Goal: Find specific page/section: Find specific page/section

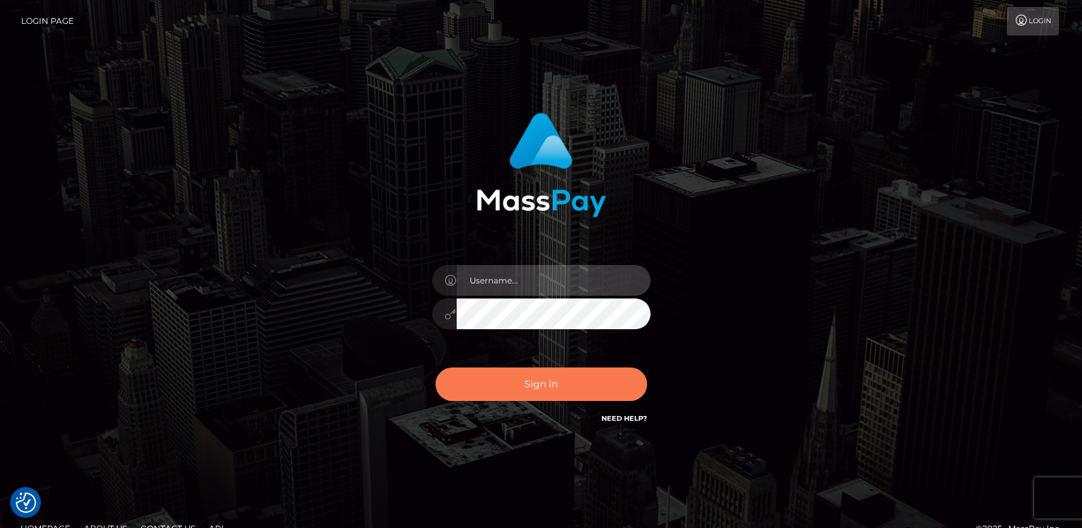
type input "ts2.es"
click at [520, 388] on button "Sign in" at bounding box center [541, 383] width 212 height 33
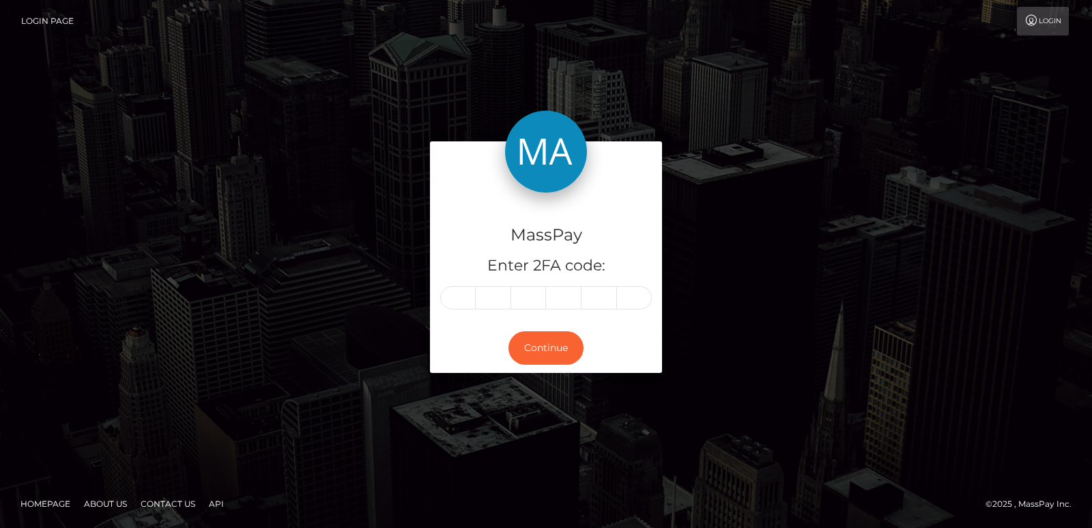
click at [520, 388] on div "MassPay Enter 2FA code: Continue" at bounding box center [546, 264] width 1092 height 450
click at [476, 300] on input "text" at bounding box center [493, 297] width 35 height 23
click at [461, 297] on input "text" at bounding box center [457, 297] width 35 height 23
type input "4"
type input "0"
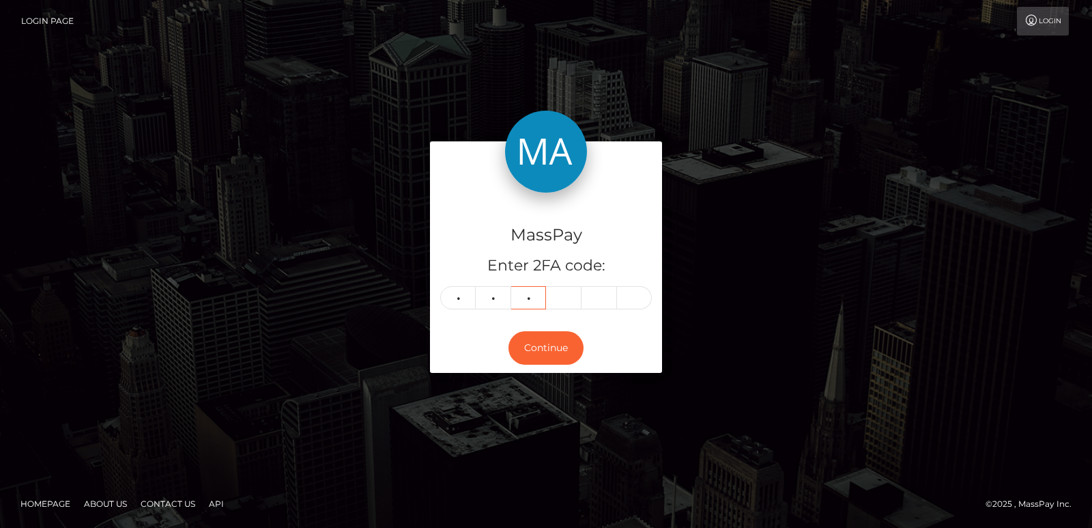
type input "8"
type input "6"
type input "5"
type input "6"
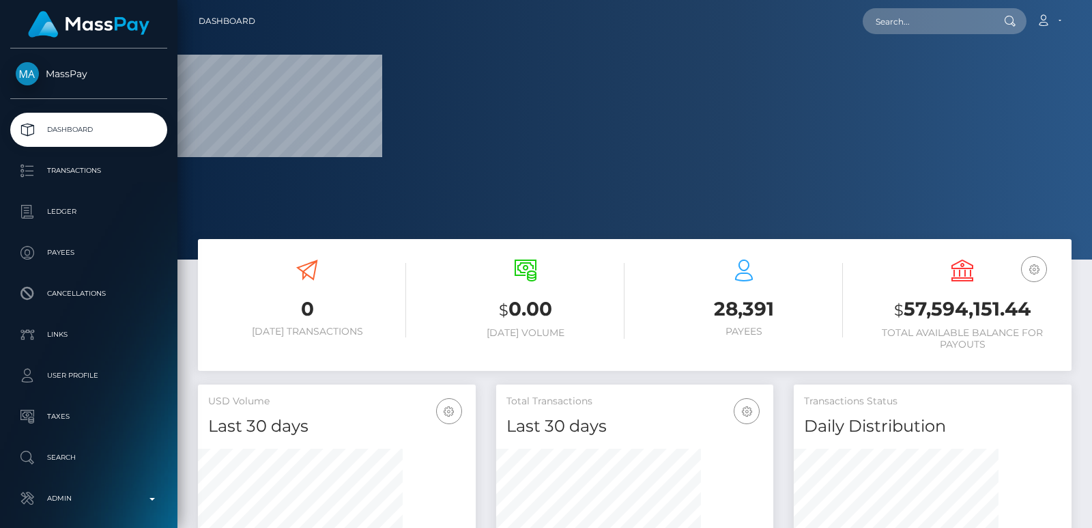
scroll to position [438, 277]
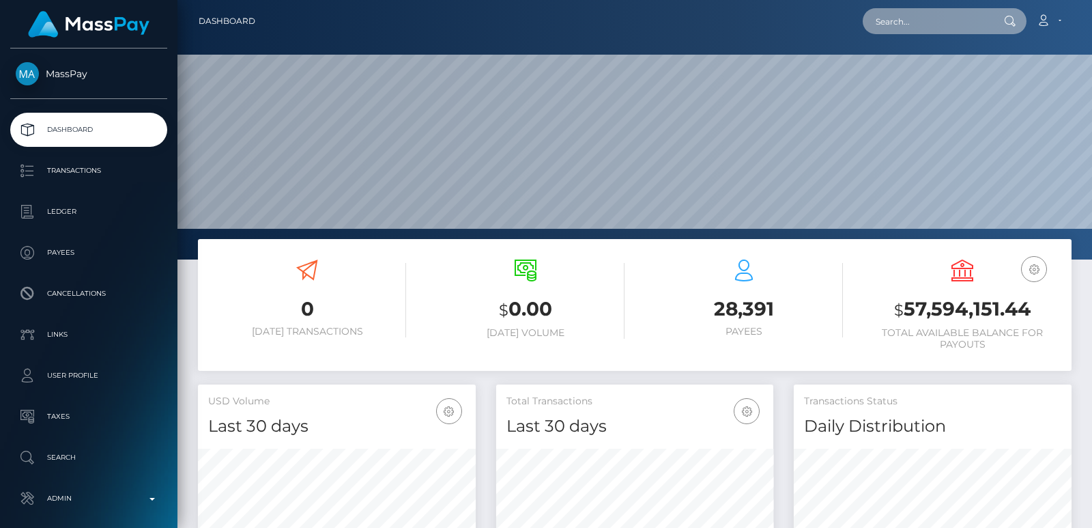
click at [891, 15] on input "text" at bounding box center [927, 21] width 128 height 26
paste input "[EMAIL_ADDRESS][DOMAIN_NAME]"
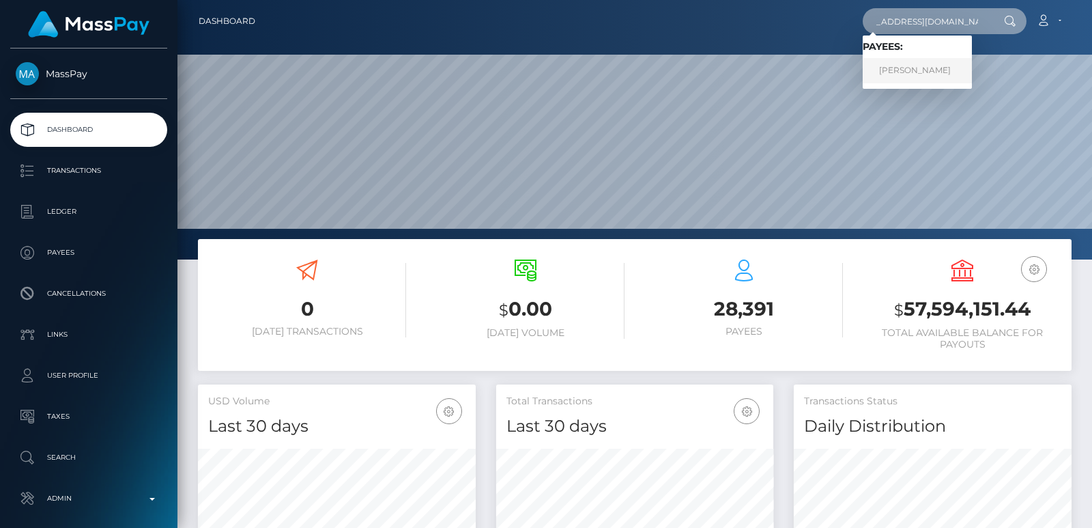
type input "[EMAIL_ADDRESS][DOMAIN_NAME]"
click at [895, 69] on link "JASMINE MARIE CASTELLON" at bounding box center [917, 70] width 109 height 25
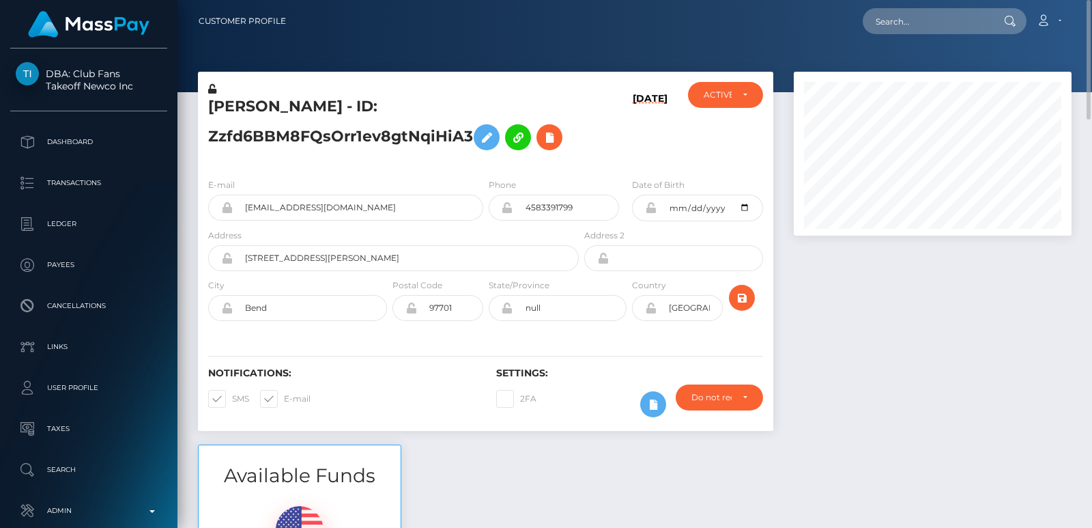
click at [235, 106] on h5 "[PERSON_NAME] - ID: Zzfd6BBM8FQsOrr1ev8gtNqiHiA3" at bounding box center [389, 126] width 363 height 61
copy h5 "JASMINE"
click at [889, 16] on input "text" at bounding box center [927, 21] width 128 height 26
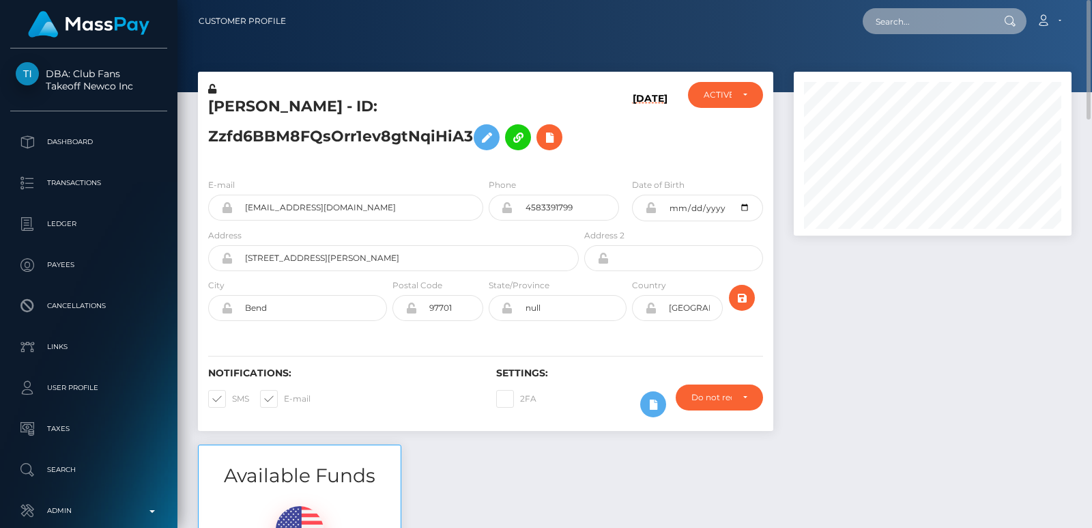
paste input "samiireyes250@gmail.com"
type input "samiireyes250@gmail.com"
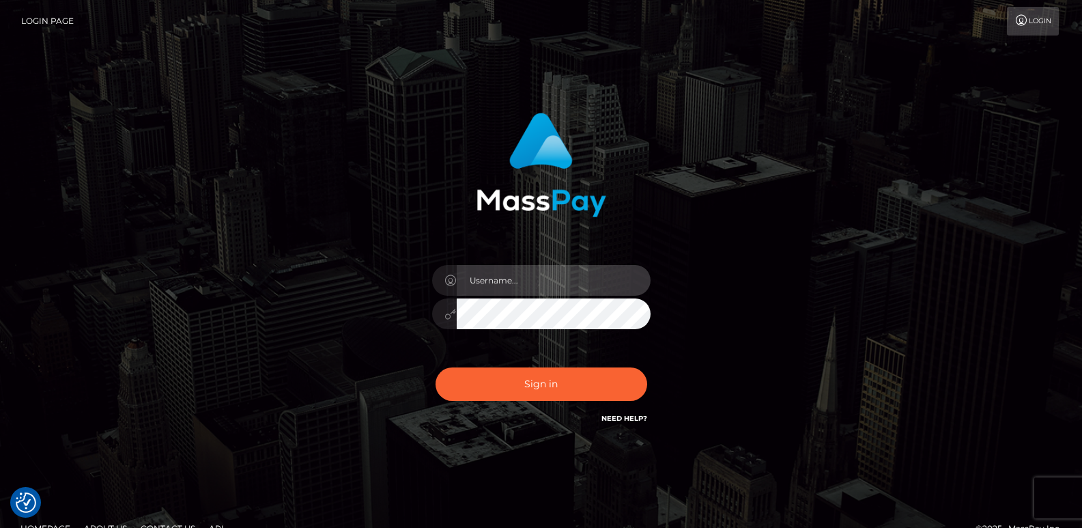
type input "[DOMAIN_NAME]"
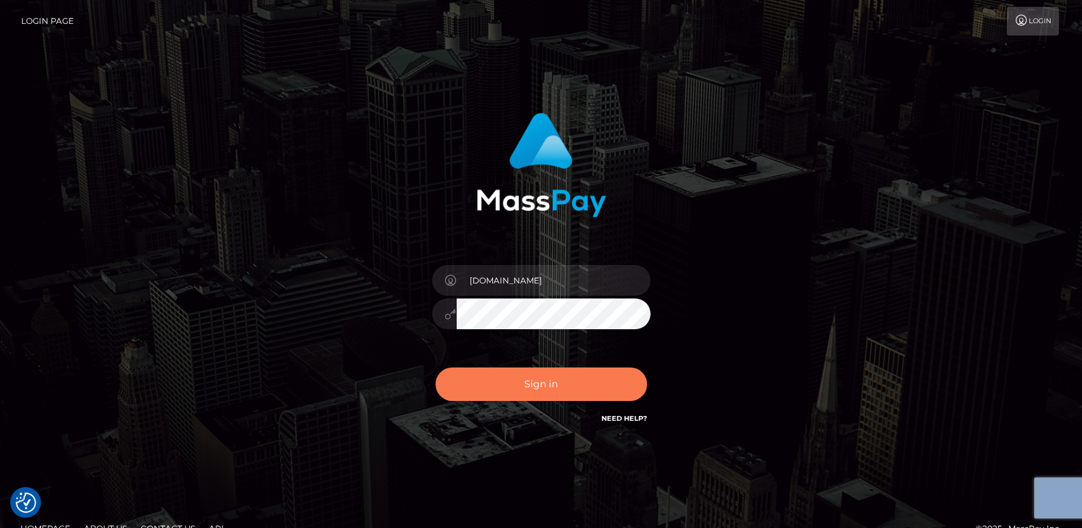
drag, startPoint x: 579, startPoint y: 356, endPoint x: 560, endPoint y: 376, distance: 27.0
click at [560, 376] on div "ts2.es Sign in" at bounding box center [541, 269] width 358 height 334
click at [560, 376] on button "Sign in" at bounding box center [541, 383] width 212 height 33
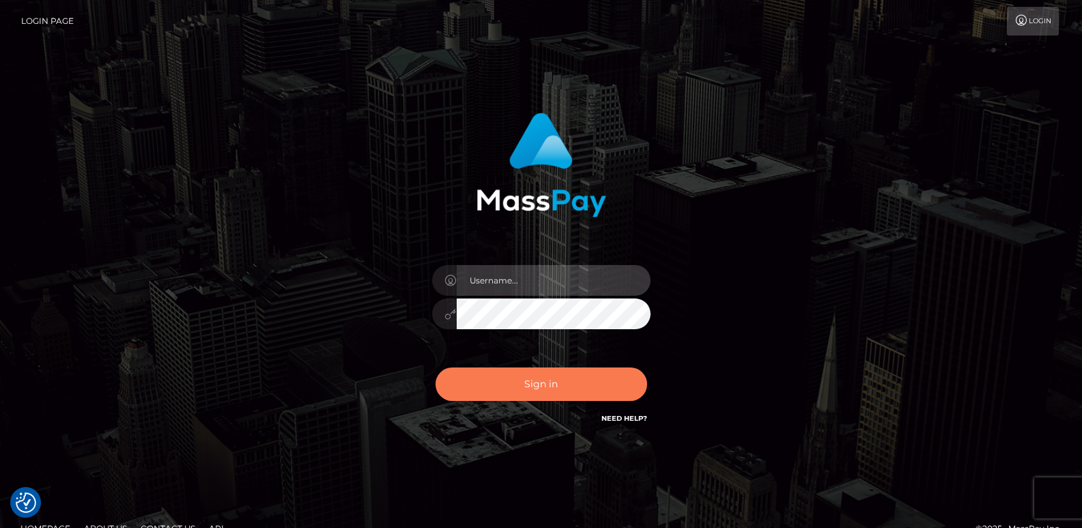
type input "[DOMAIN_NAME]"
click at [539, 390] on button "Sign in" at bounding box center [541, 383] width 212 height 33
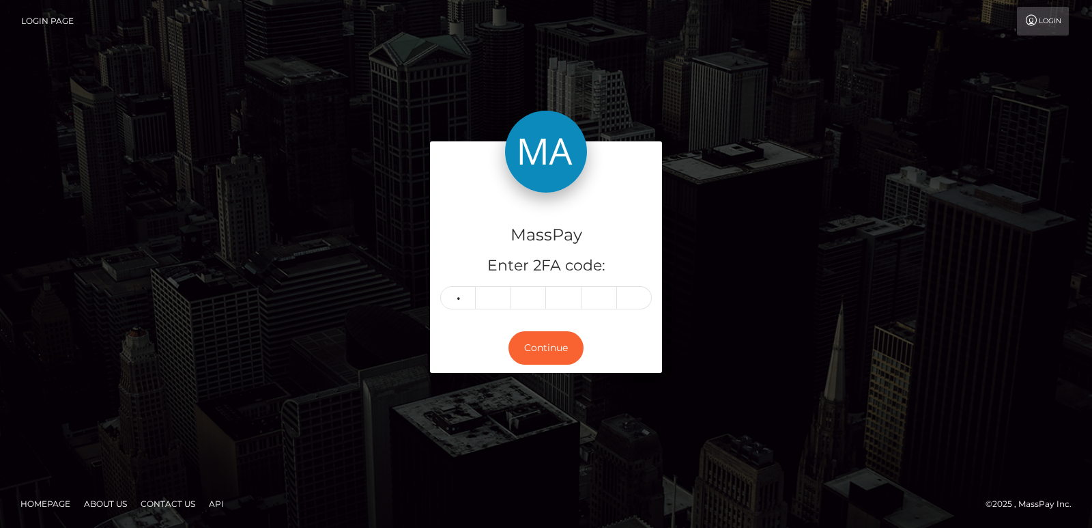
type input "1"
type input "4"
type input "7"
type input "6"
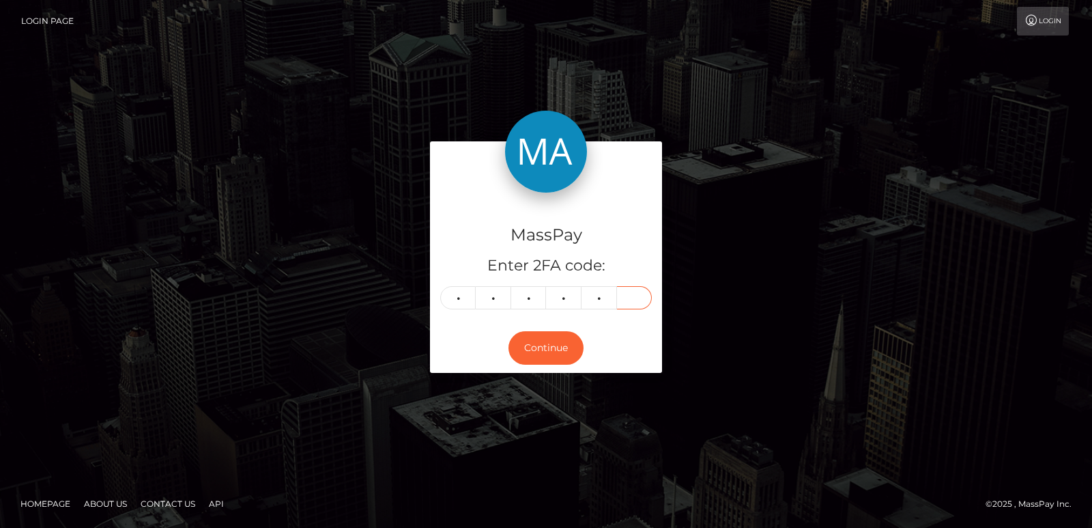
type input "1"
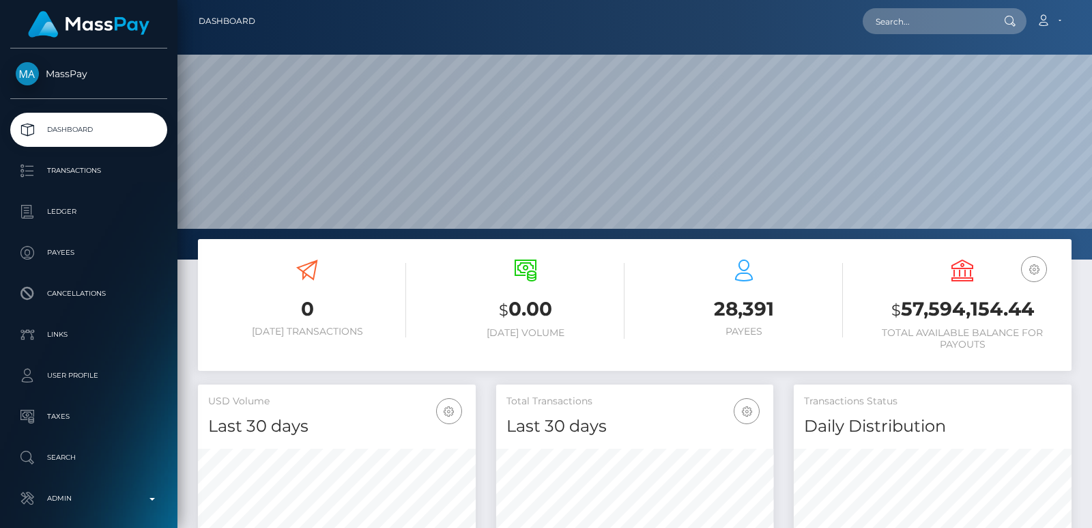
scroll to position [242, 277]
click at [935, 31] on input "text" at bounding box center [927, 21] width 128 height 26
paste input "[EMAIL_ADDRESS][DOMAIN_NAME]"
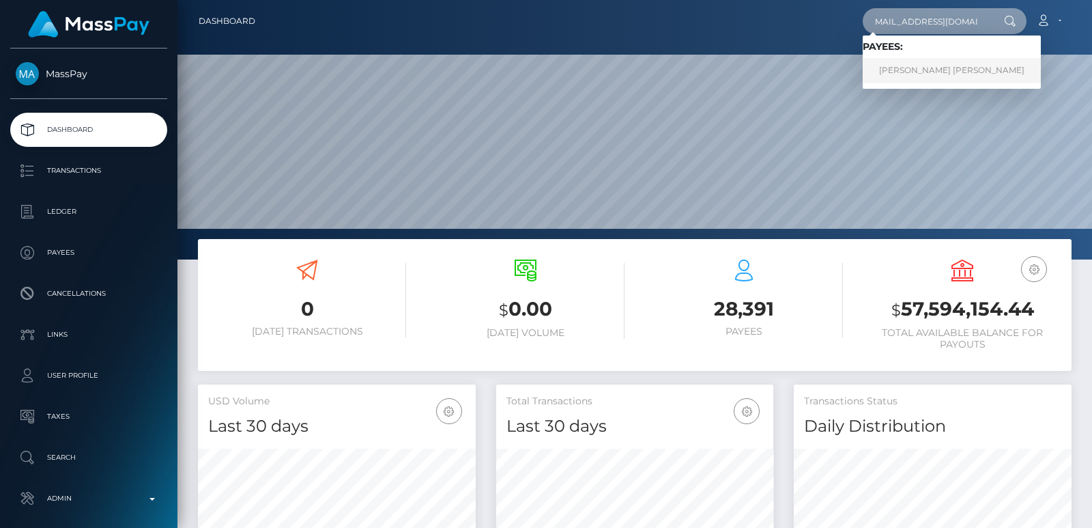
type input "[EMAIL_ADDRESS][DOMAIN_NAME]"
click at [929, 61] on link "SAMANTHA JAYLEEN REYES" at bounding box center [952, 70] width 178 height 25
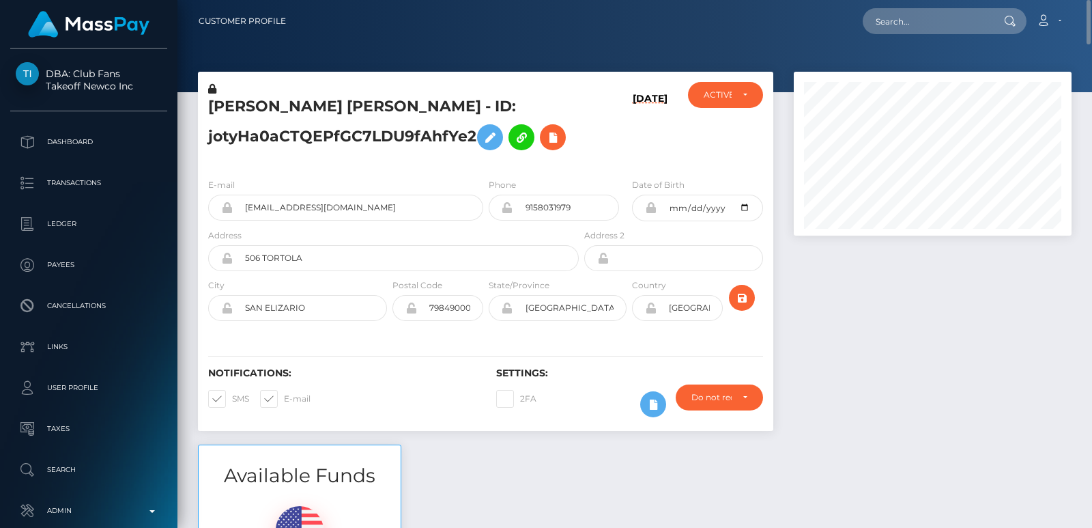
click at [253, 102] on h5 "SAMANTHA JAYLEEN REYES - ID: jotyHa0aCTQEPfGC7LDU9fAhfYe2" at bounding box center [389, 126] width 363 height 61
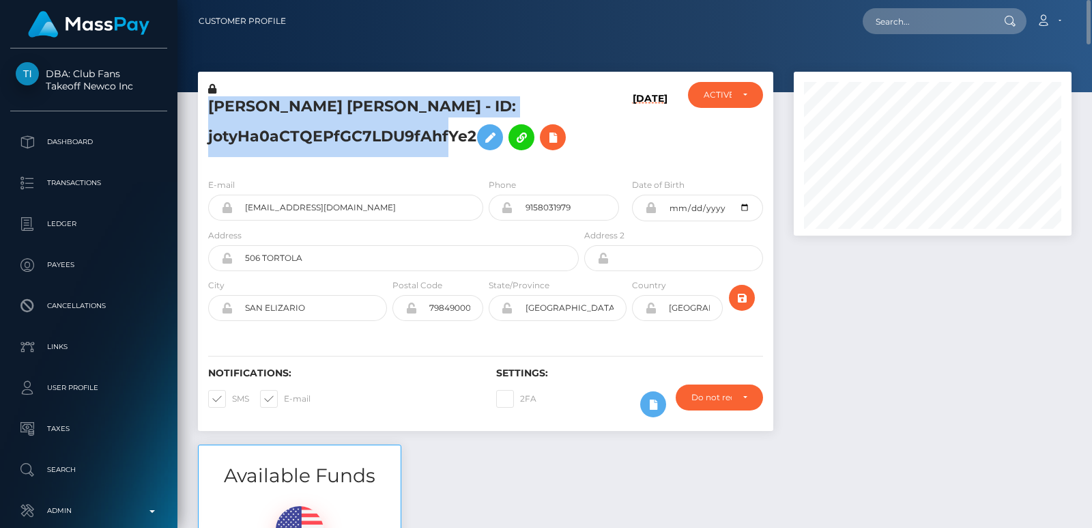
click at [253, 102] on h5 "SAMANTHA JAYLEEN REYES - ID: jotyHa0aCTQEPfGC7LDU9fAhfYe2" at bounding box center [389, 126] width 363 height 61
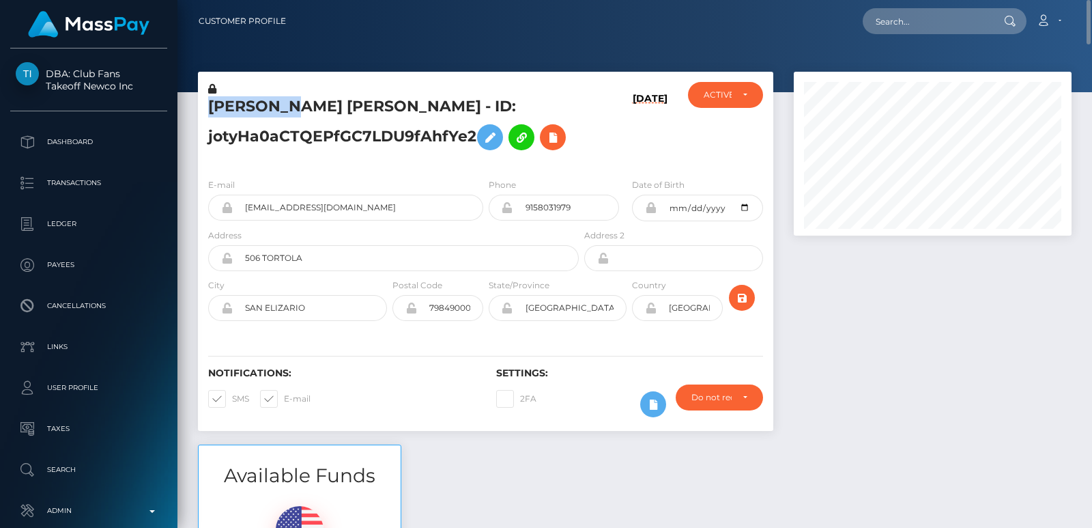
click at [253, 102] on h5 "SAMANTHA JAYLEEN REYES - ID: jotyHa0aCTQEPfGC7LDU9fAhfYe2" at bounding box center [389, 126] width 363 height 61
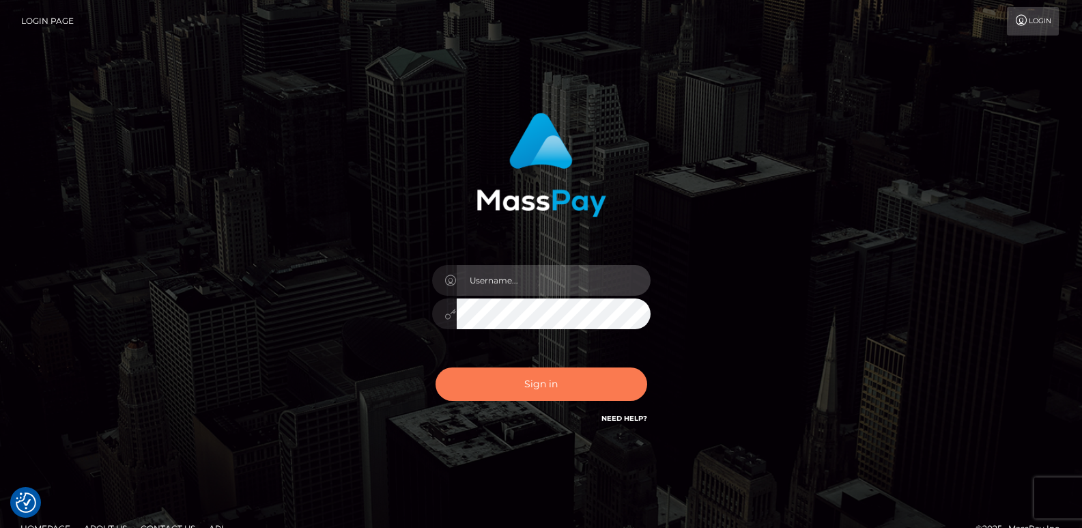
type input "[DOMAIN_NAME]"
click at [492, 371] on button "Sign in" at bounding box center [541, 383] width 212 height 33
type input "[DOMAIN_NAME]"
click at [492, 381] on button "Sign in" at bounding box center [541, 383] width 212 height 33
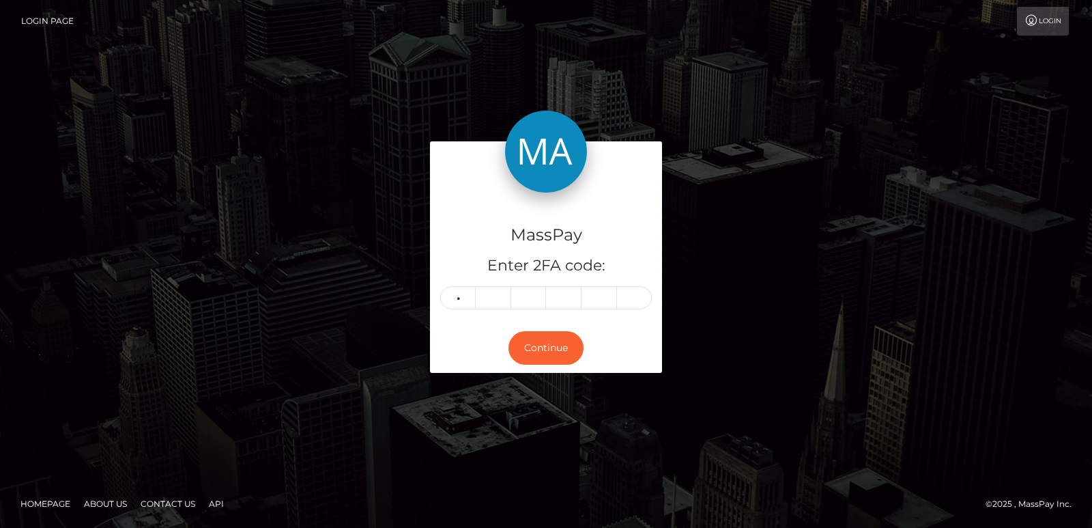
type input "2"
type input "5"
type input "3"
type input "4"
type input "2"
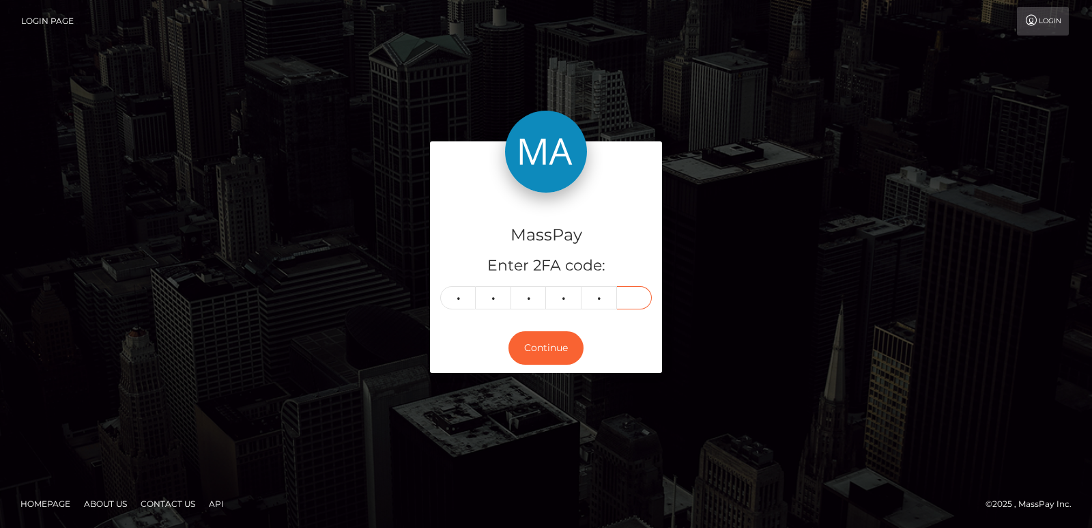
type input "0"
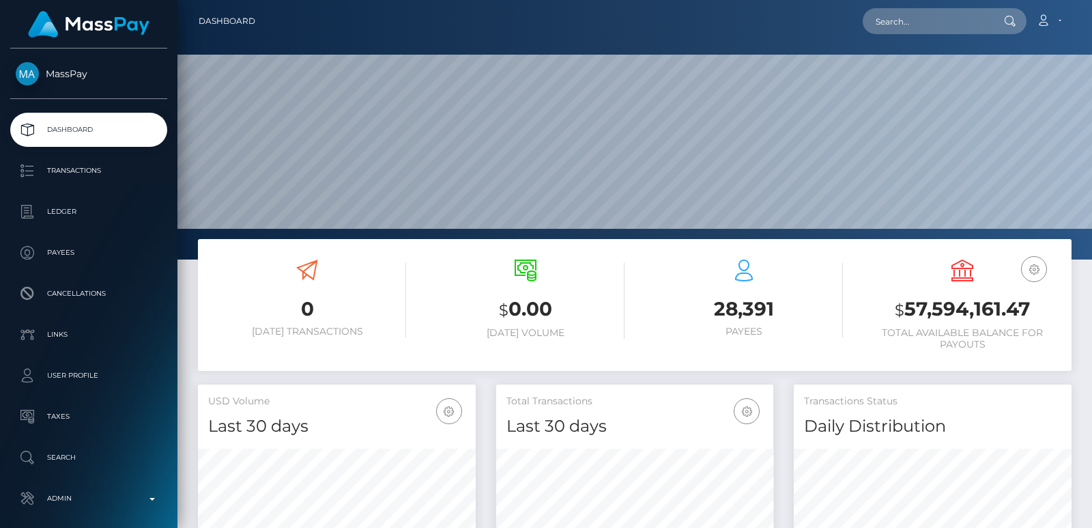
scroll to position [242, 277]
click at [887, 25] on input "text" at bounding box center [927, 21] width 128 height 26
paste input "[EMAIL_ADDRESS][DOMAIN_NAME]"
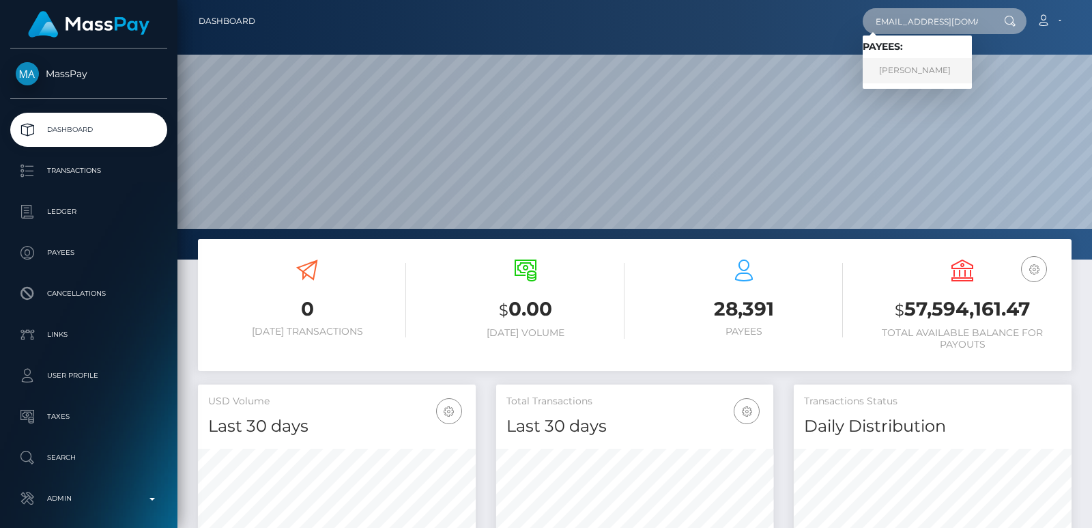
type input "zeyamarie77@gmail.com"
click at [932, 75] on link "ERIKA GADOR JADIA" at bounding box center [917, 70] width 109 height 25
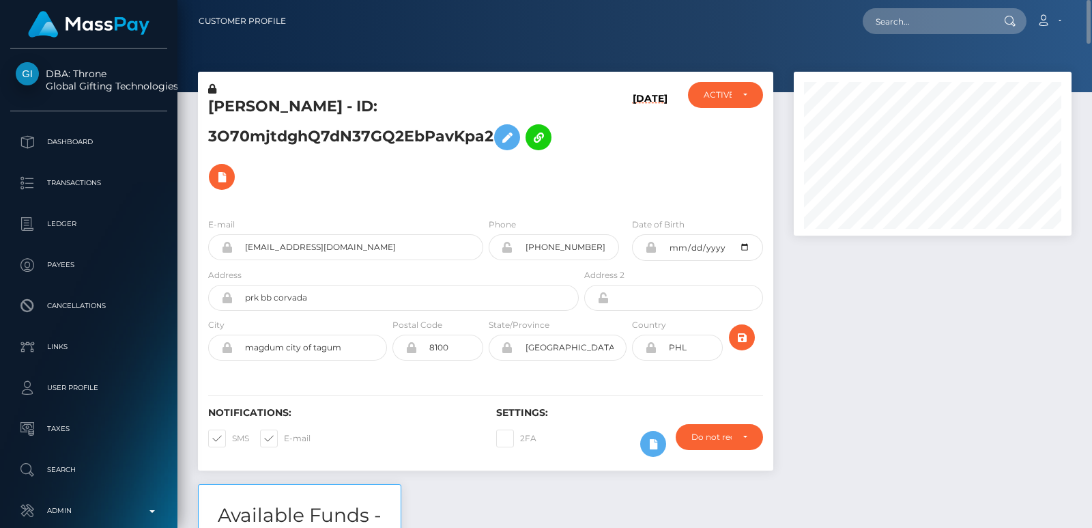
click at [234, 106] on h5 "ERIKA GADOR JADIA - ID: 3O70mjtdghQ7dN37GQ2EbPavKpa2" at bounding box center [389, 146] width 363 height 100
copy h5 "ERIKA"
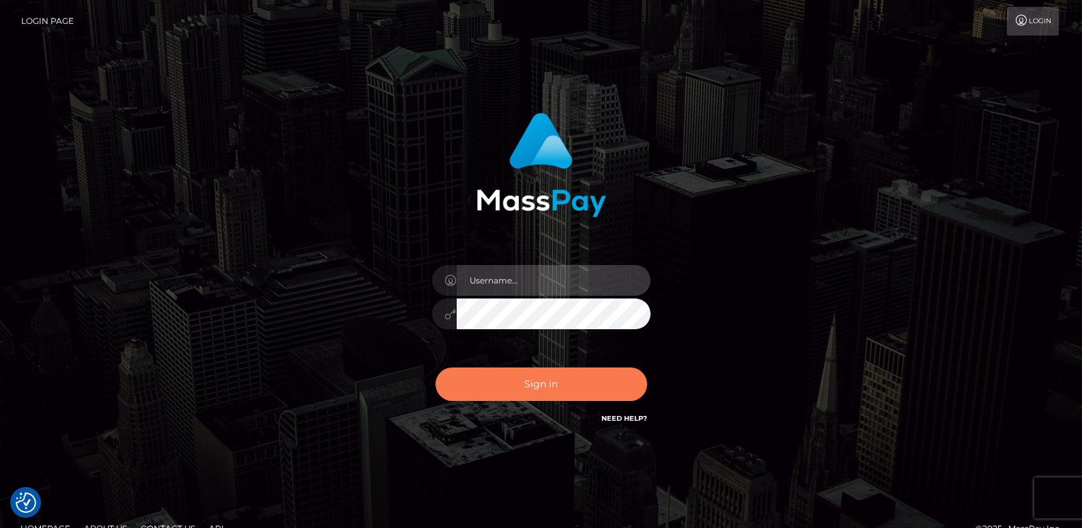
type input "[DOMAIN_NAME]"
click at [570, 370] on button "Sign in" at bounding box center [541, 383] width 212 height 33
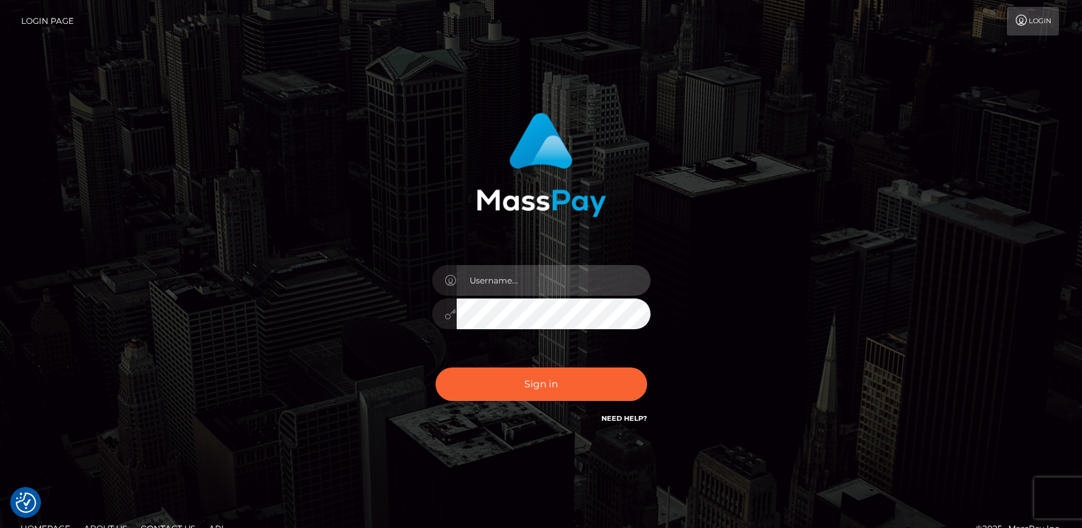
type input "ts2.es"
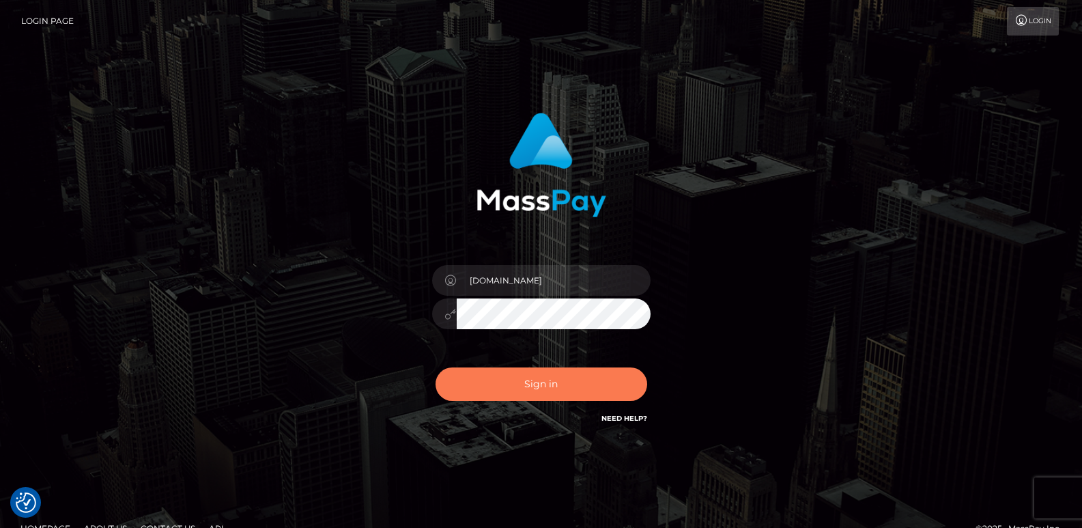
click at [554, 380] on button "Sign in" at bounding box center [541, 383] width 212 height 33
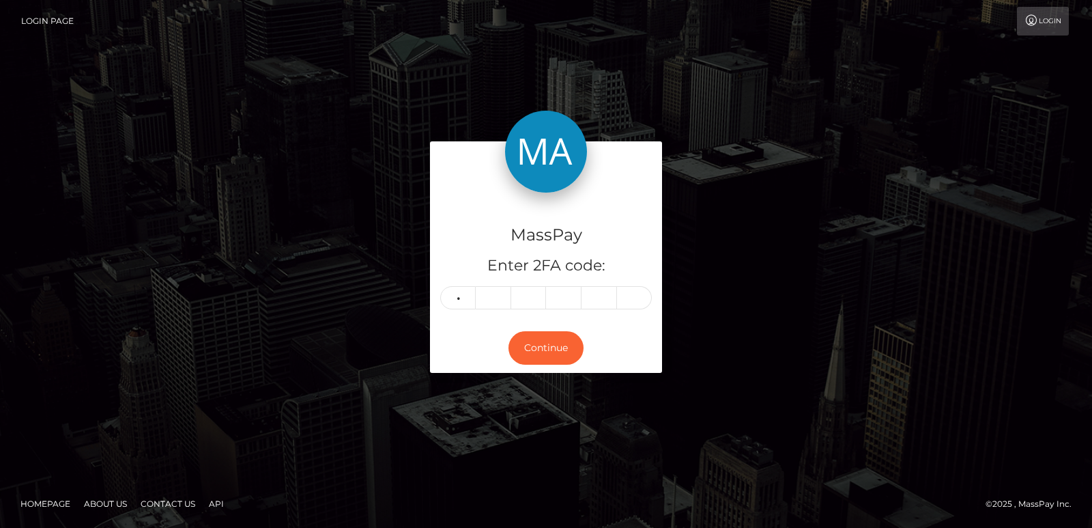
type input "0"
type input "9"
type input "7"
type input "9"
type input "8"
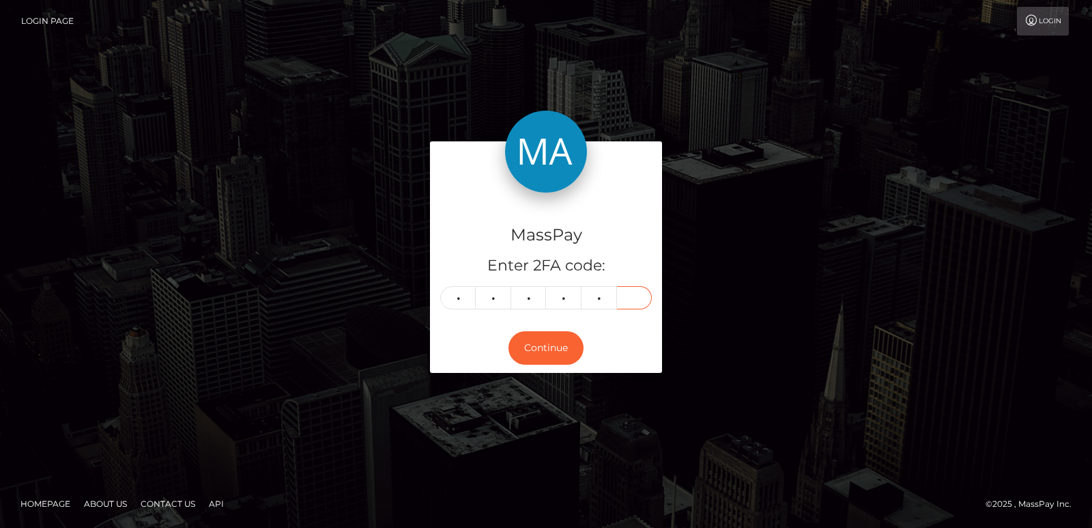
type input "8"
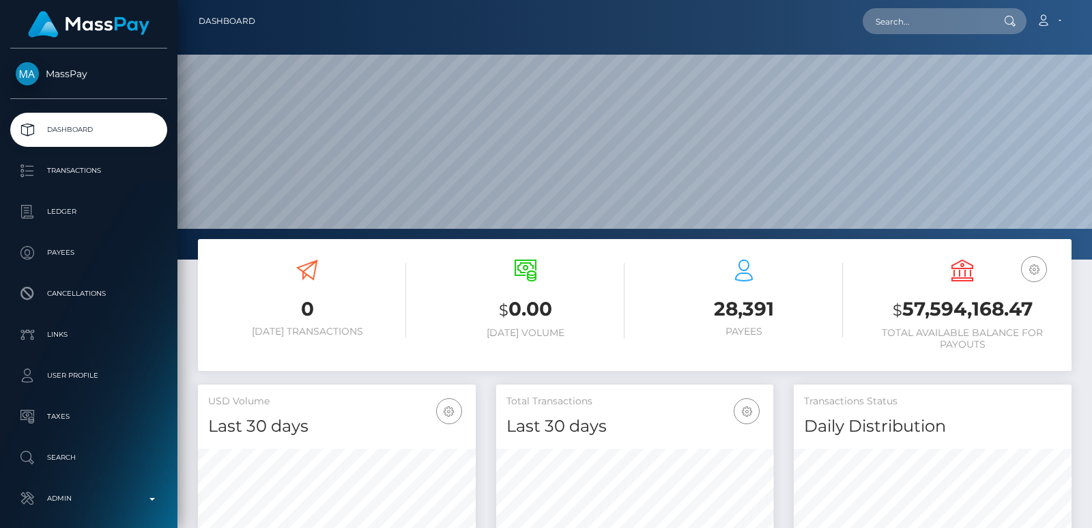
scroll to position [242, 277]
click at [910, 29] on input "text" at bounding box center [927, 21] width 128 height 26
paste input "yhumiemoral@gmail.com"
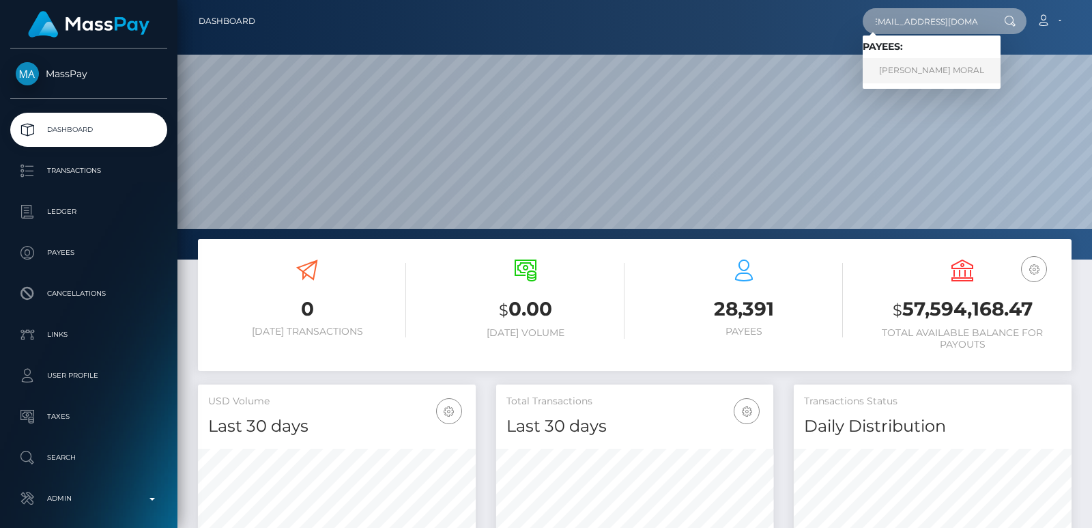
type input "yhumiemoral@gmail.com"
click at [916, 66] on link "JERRYSON GAYONA MORAL" at bounding box center [932, 70] width 138 height 25
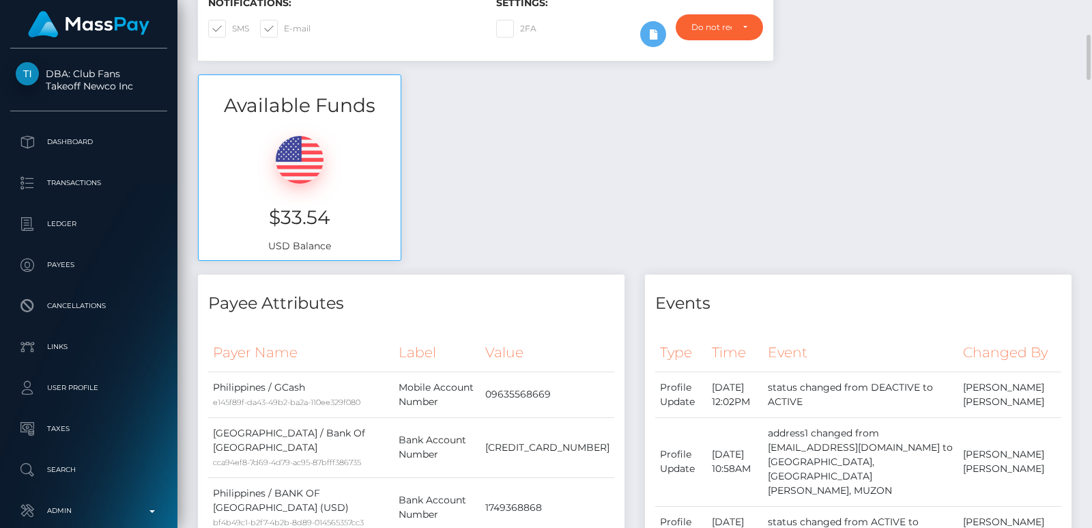
scroll to position [1763, 0]
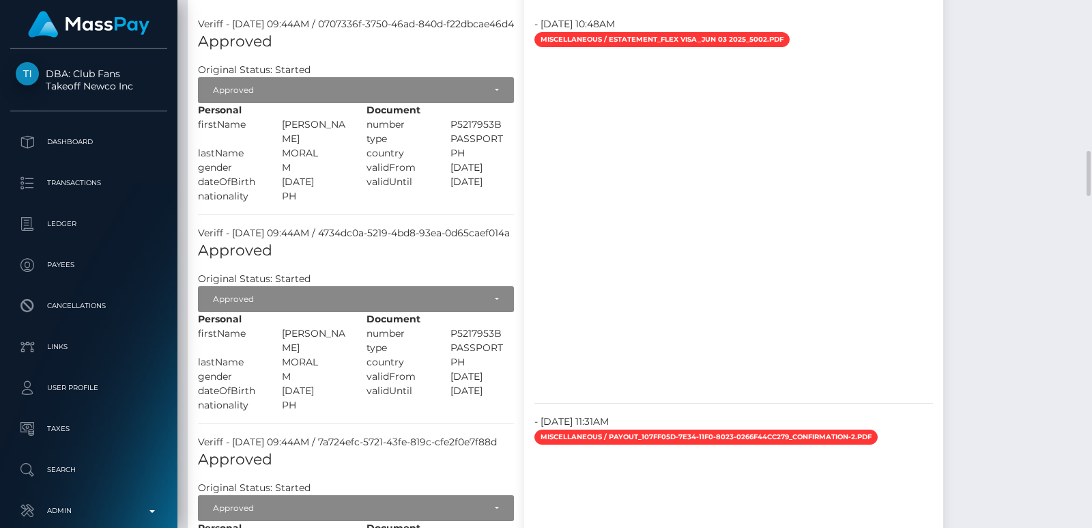
click at [943, 141] on div at bounding box center [733, 221] width 419 height 341
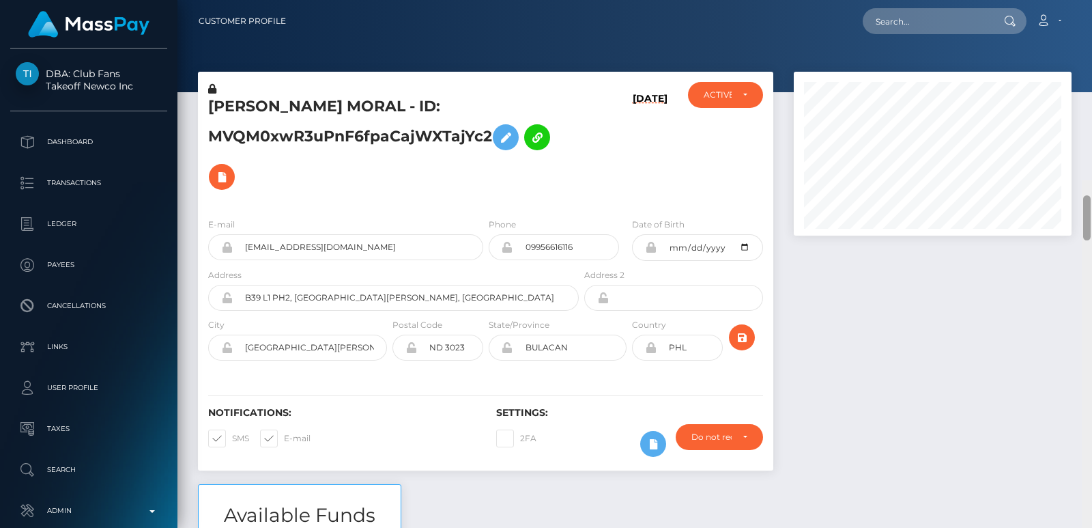
click at [1088, 14] on div "Customer Profile Loading... Loading..." at bounding box center [634, 264] width 915 height 528
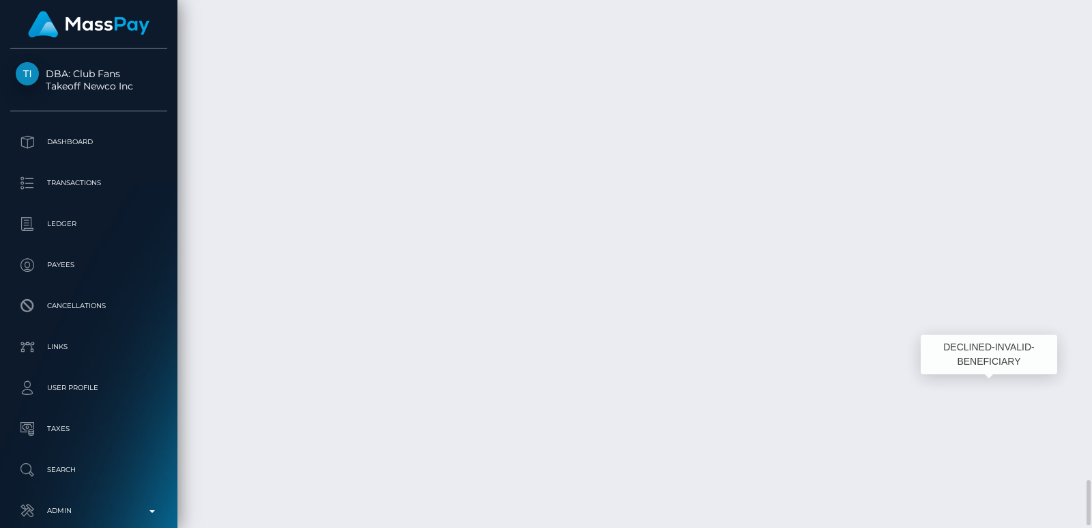
scroll to position [164, 277]
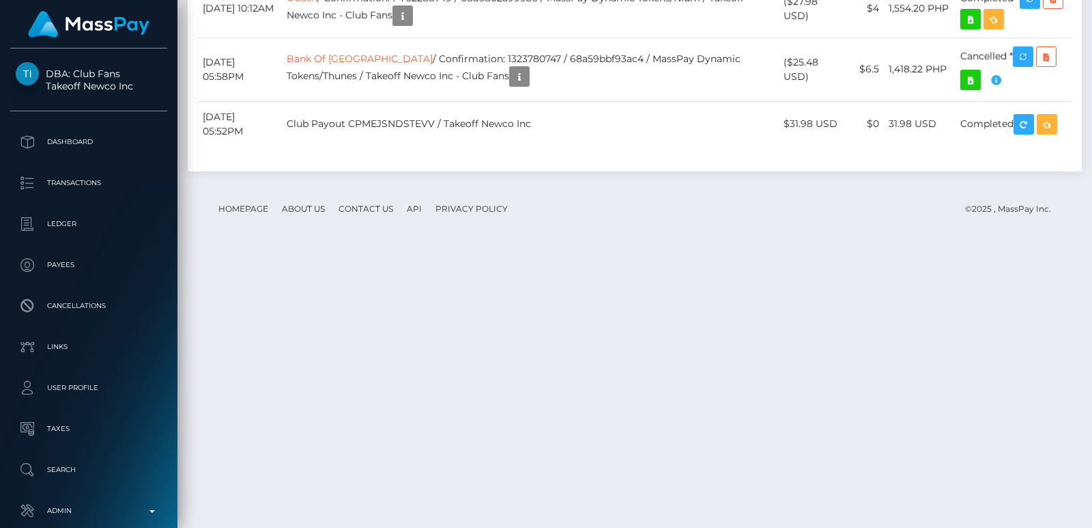
click at [1086, 52] on div at bounding box center [1087, 264] width 10 height 528
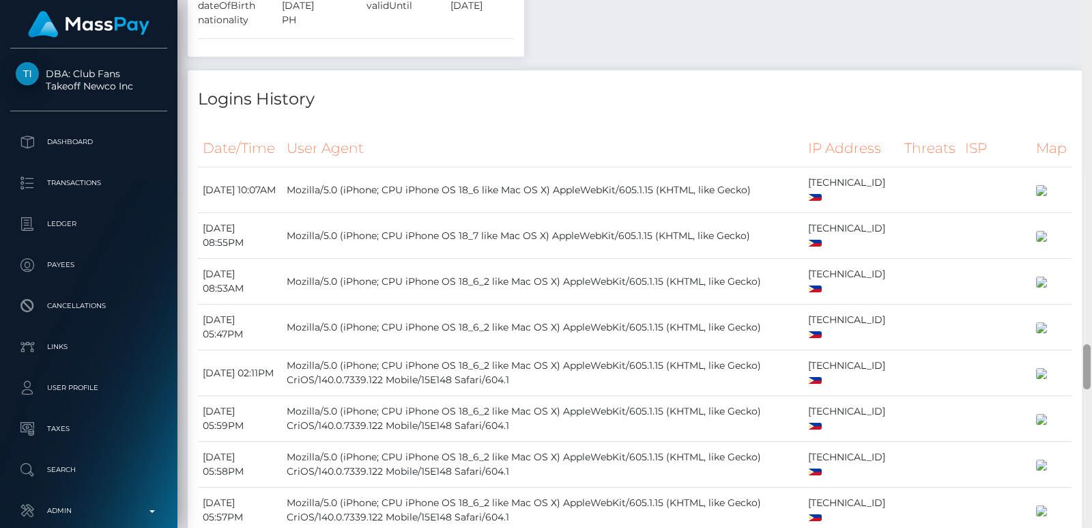
click at [1086, 52] on div at bounding box center [1087, 264] width 10 height 528
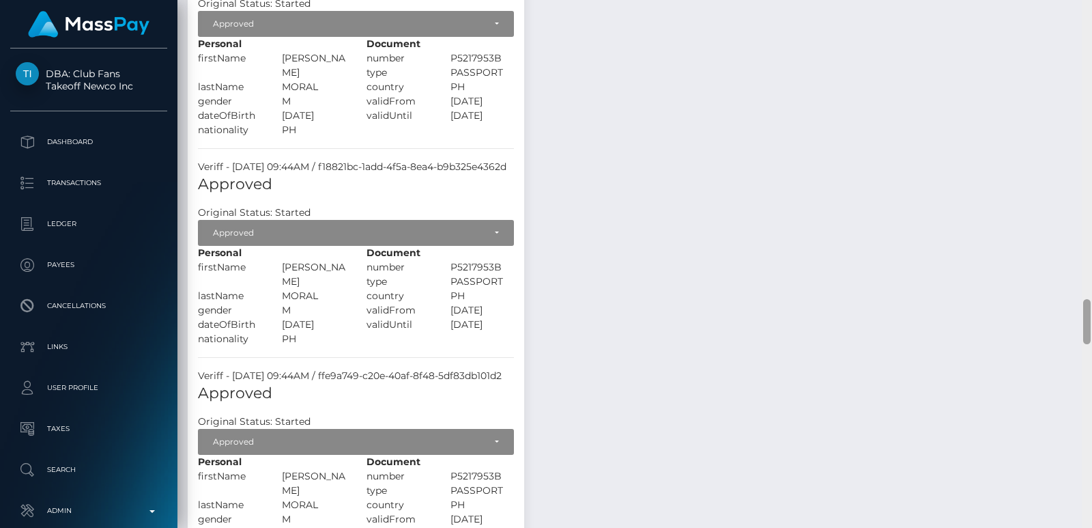
click at [1086, 52] on div at bounding box center [1087, 264] width 10 height 528
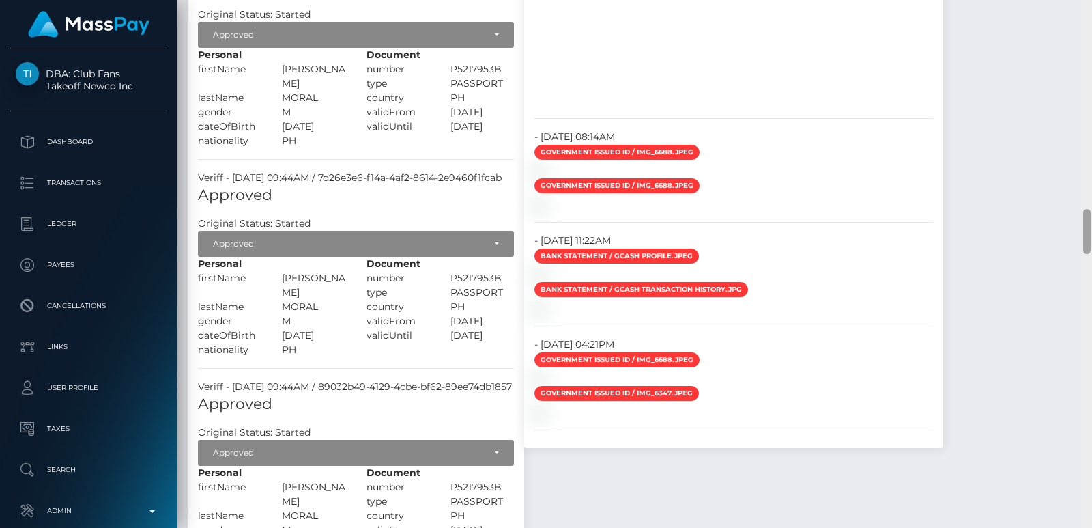
click at [1086, 52] on div at bounding box center [1087, 264] width 10 height 528
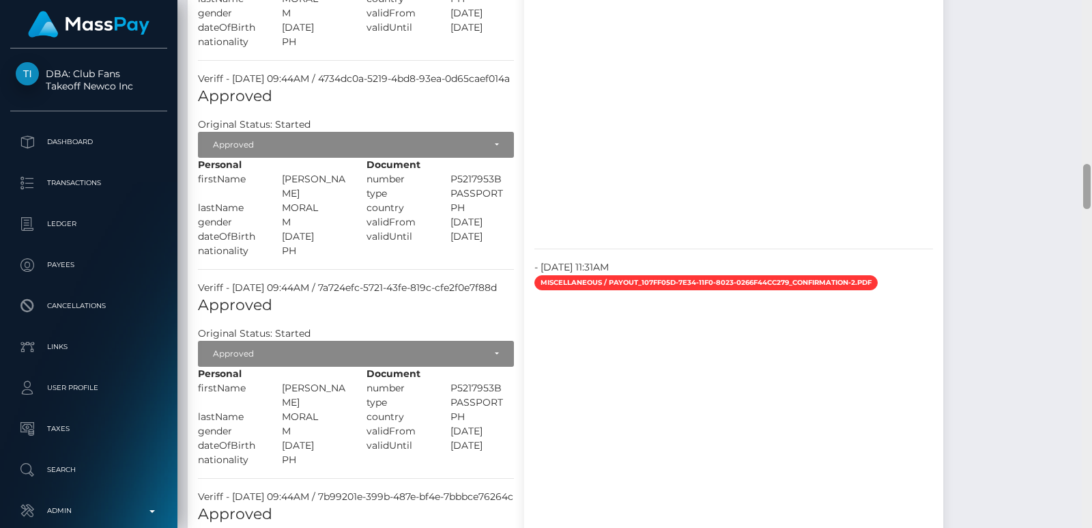
click at [1085, 52] on div at bounding box center [1087, 264] width 10 height 528
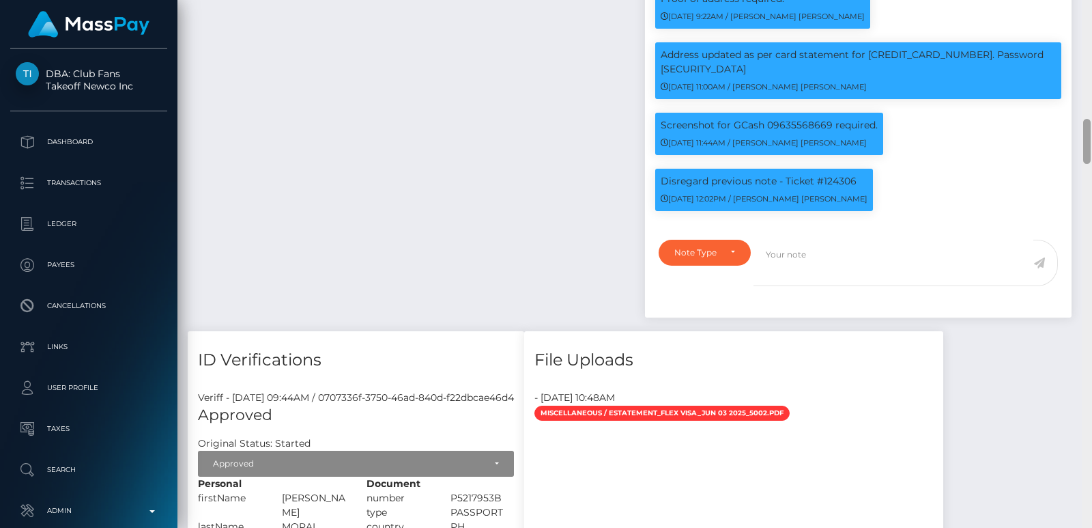
click at [1085, 52] on div at bounding box center [1087, 264] width 10 height 528
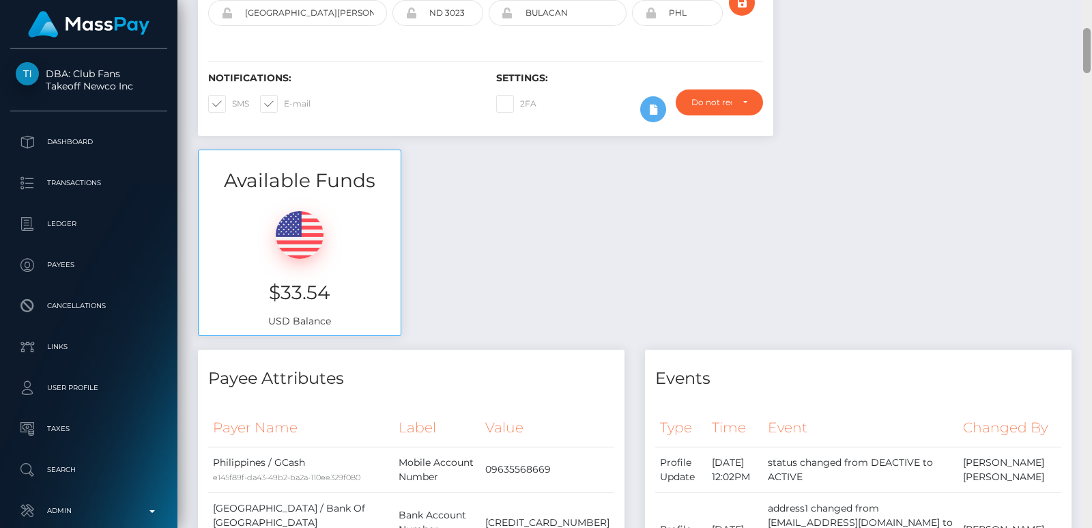
click at [1085, 52] on div at bounding box center [1087, 50] width 8 height 45
click at [1085, 27] on div "Customer Profile Loading... Loading..." at bounding box center [634, 264] width 915 height 528
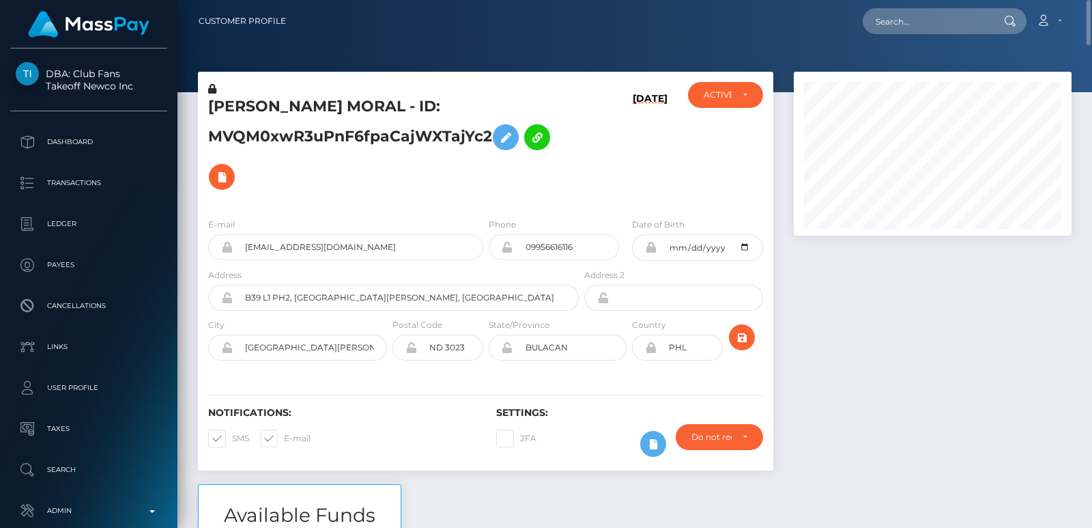
click at [907, 38] on nav "Customer Profile Loading... Loading... Account" at bounding box center [634, 21] width 915 height 42
click at [905, 35] on nav "Customer Profile Loading... Loading... Account" at bounding box center [634, 21] width 915 height 42
click at [902, 23] on input "text" at bounding box center [927, 21] width 128 height 26
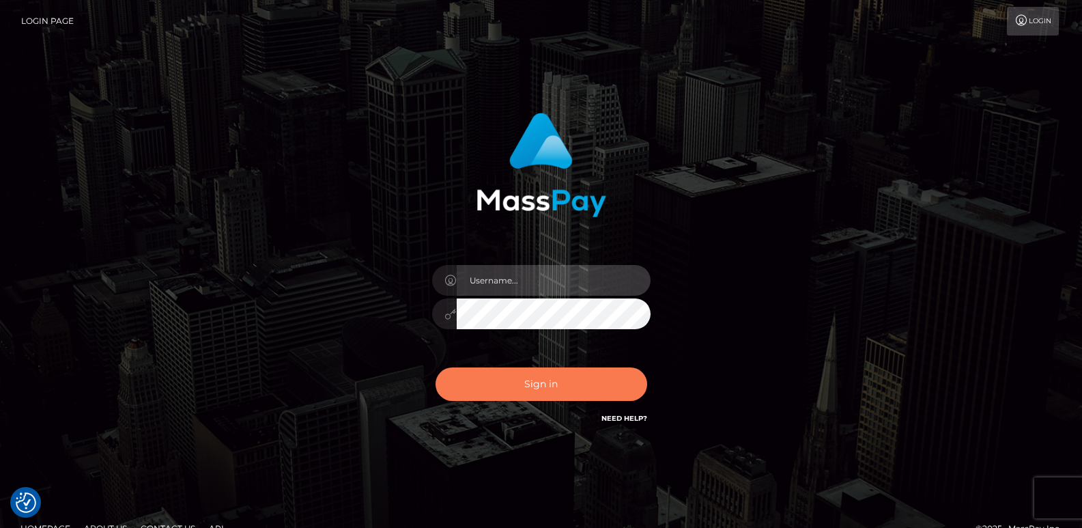
type input "[DOMAIN_NAME]"
click at [536, 389] on button "Sign in" at bounding box center [541, 383] width 212 height 33
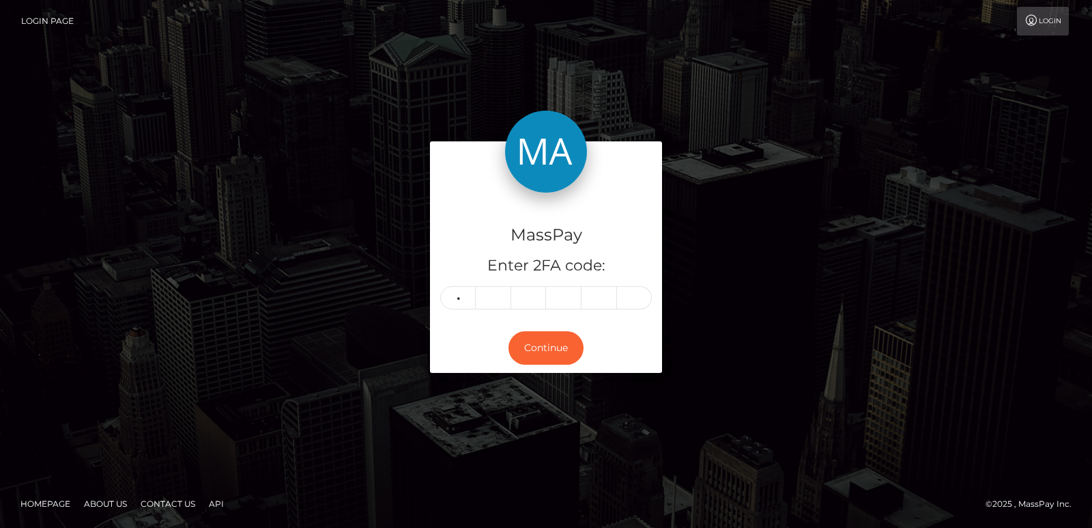
type input "0"
type input "3"
type input "9"
type input "0"
type input "9"
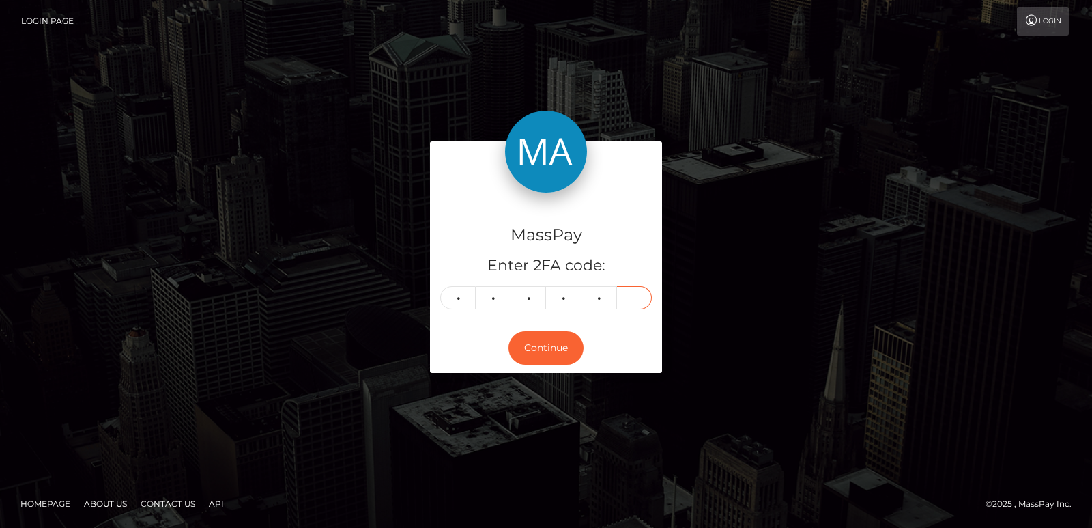
type input "9"
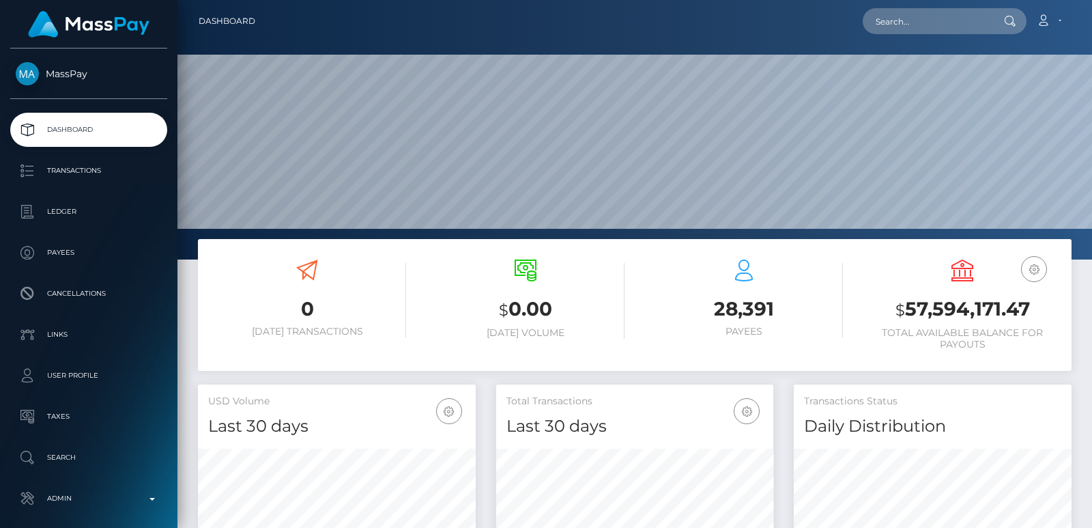
scroll to position [242, 277]
click at [896, 31] on input "text" at bounding box center [927, 21] width 128 height 26
paste input "[EMAIL_ADDRESS][DOMAIN_NAME]"
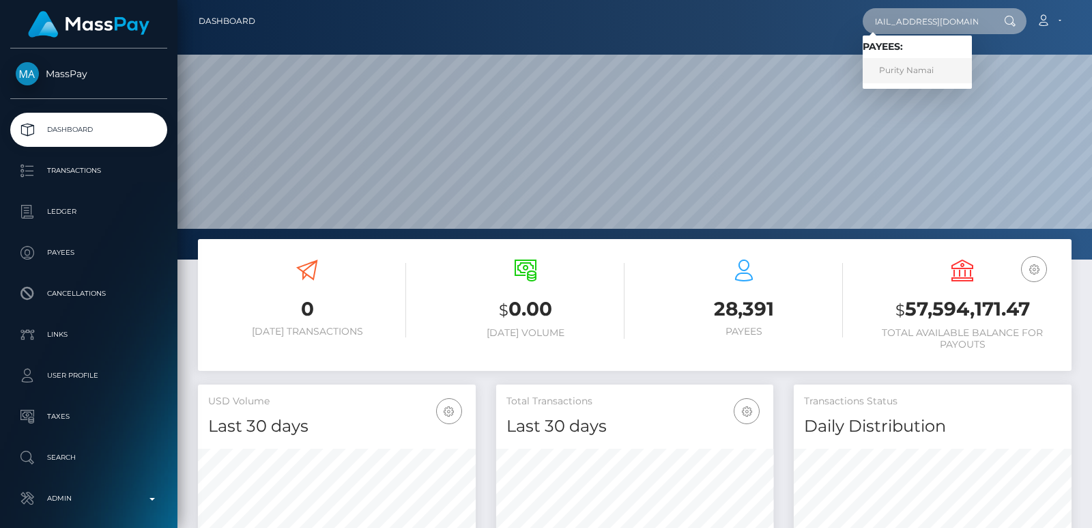
type input "[EMAIL_ADDRESS][DOMAIN_NAME]"
click at [891, 73] on link "Purity Namai" at bounding box center [917, 70] width 109 height 25
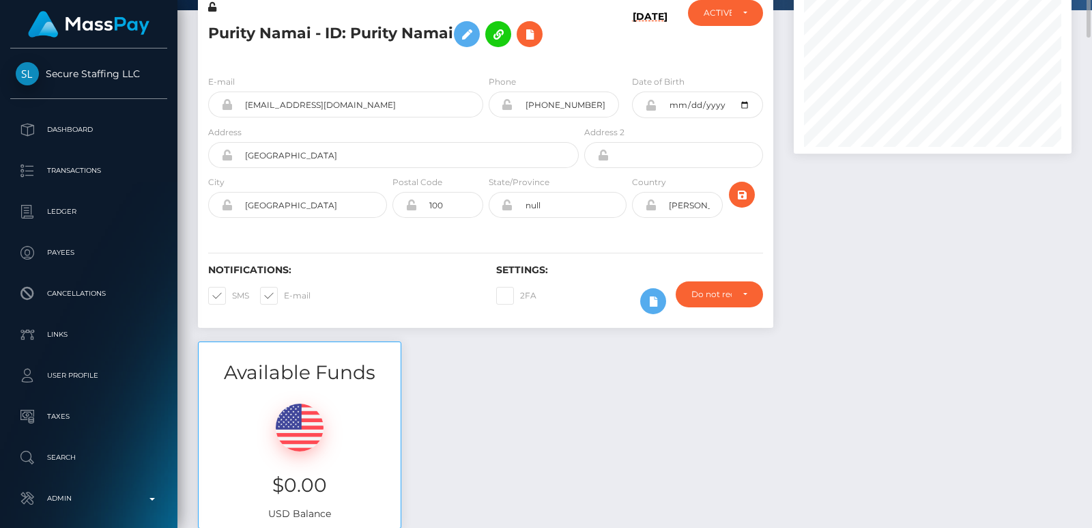
scroll to position [20, 0]
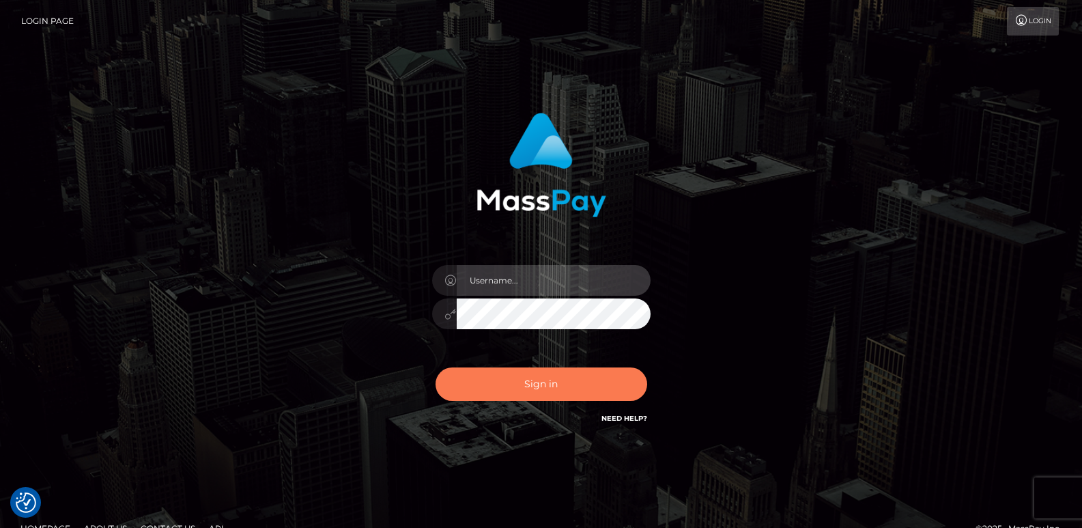
type input "[DOMAIN_NAME]"
click at [498, 388] on button "Sign in" at bounding box center [541, 383] width 212 height 33
type input "[DOMAIN_NAME]"
click at [498, 388] on button "Sign in" at bounding box center [541, 383] width 212 height 33
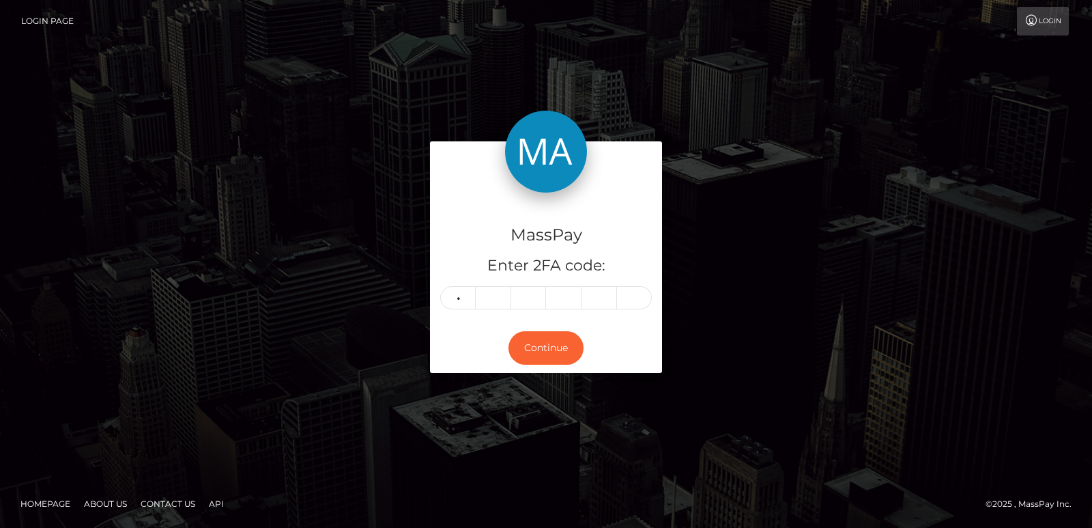
type input "1"
type input "7"
type input "4"
type input "9"
type input "2"
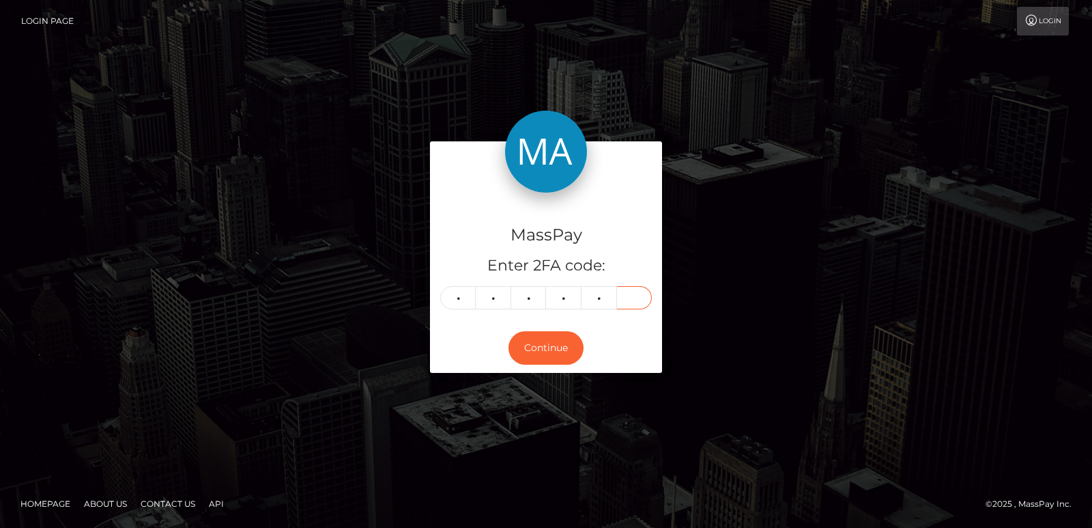
type input "3"
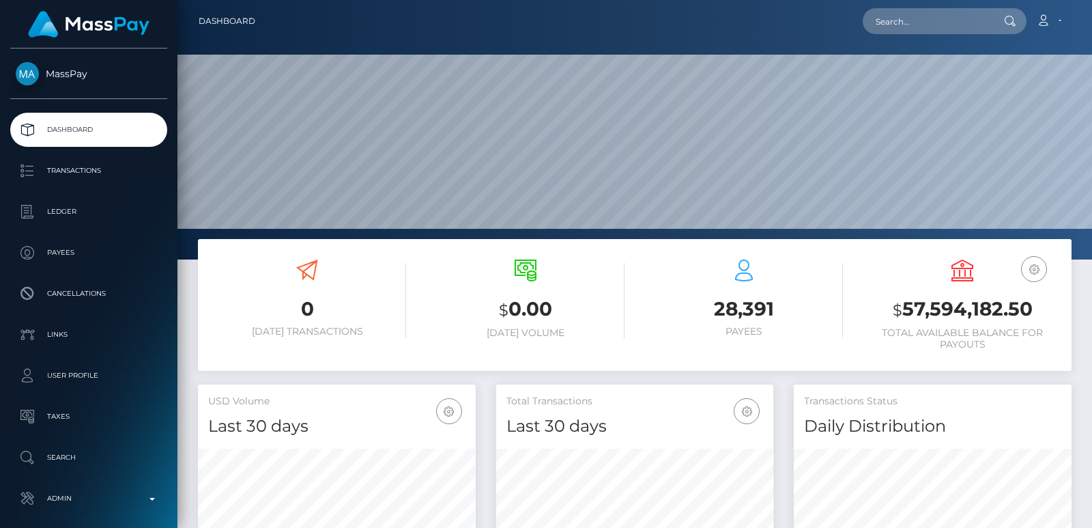
scroll to position [242, 277]
drag, startPoint x: 889, startPoint y: 51, endPoint x: 896, endPoint y: 10, distance: 41.5
click at [896, 10] on div "Dashboard Loading... Loading..." at bounding box center [634, 264] width 915 height 528
click at [896, 10] on input "text" at bounding box center [927, 21] width 128 height 26
paste input "yhumiemoral@gmail.com"
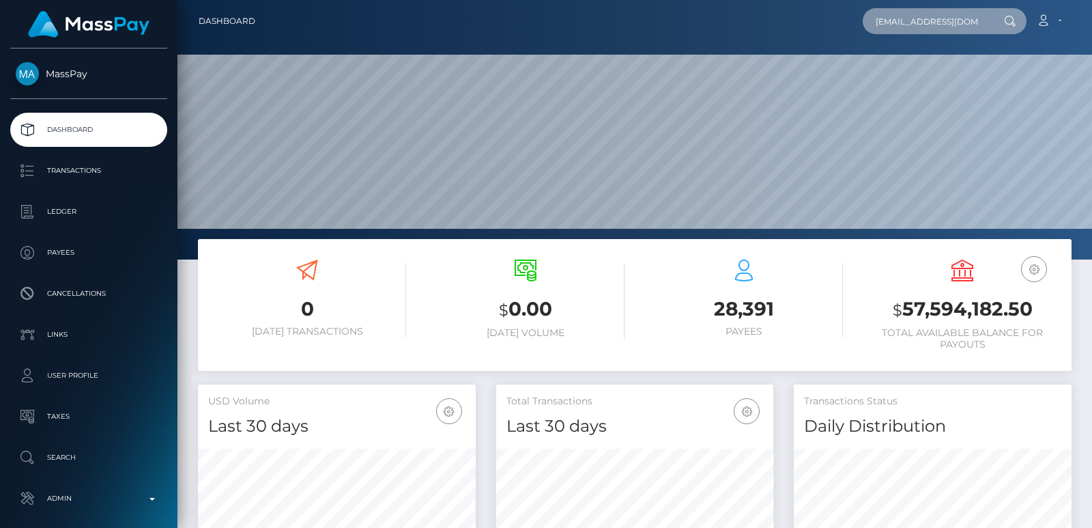
scroll to position [0, 6]
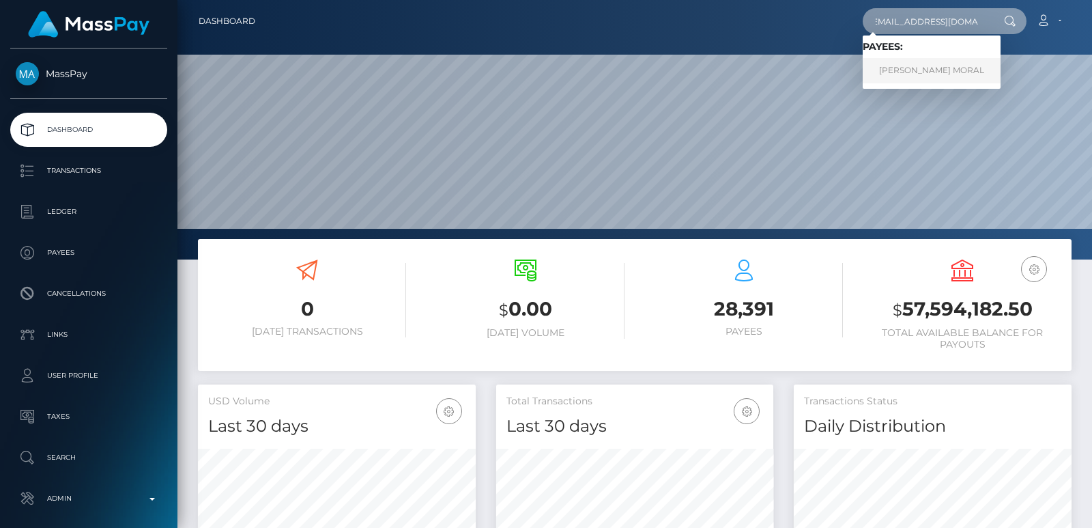
type input "yhumiemoral@gmail.com"
click at [898, 73] on link "JERRYSON GAYONA MORAL" at bounding box center [932, 70] width 138 height 25
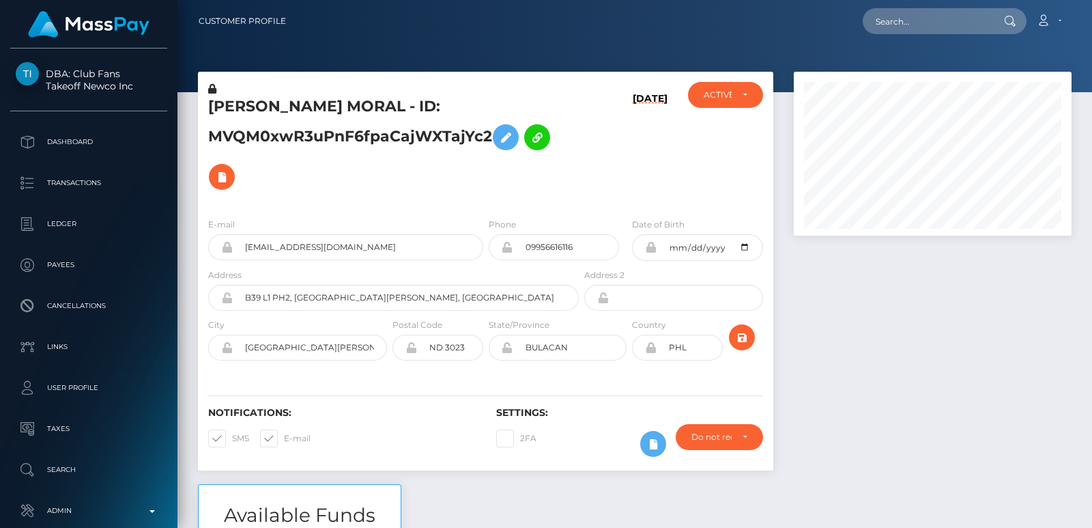
scroll to position [1763, 0]
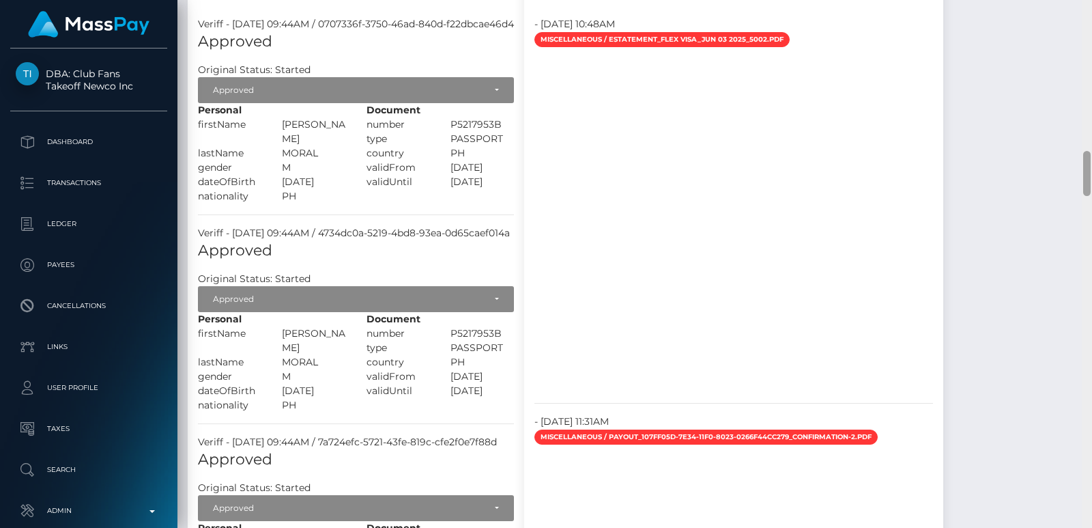
click at [1085, 83] on div at bounding box center [1087, 264] width 10 height 528
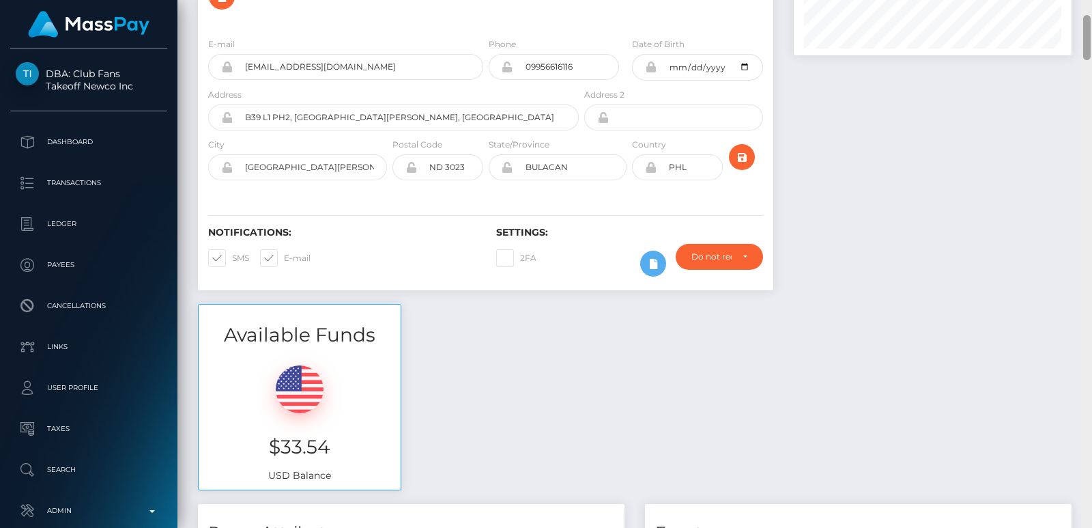
click at [1088, 38] on div at bounding box center [1087, 264] width 10 height 528
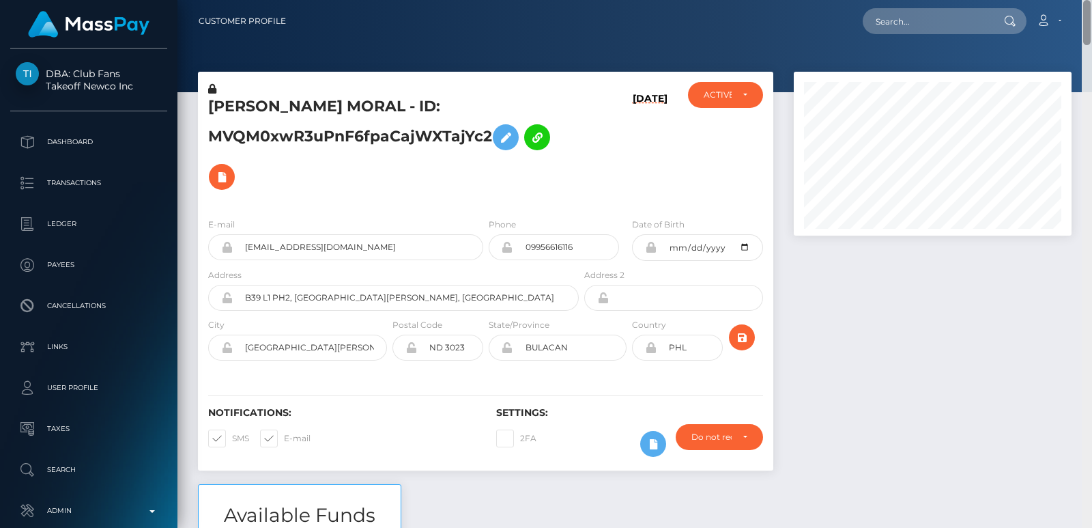
click at [1089, 7] on div "Customer Profile Loading... Loading..." at bounding box center [634, 264] width 915 height 528
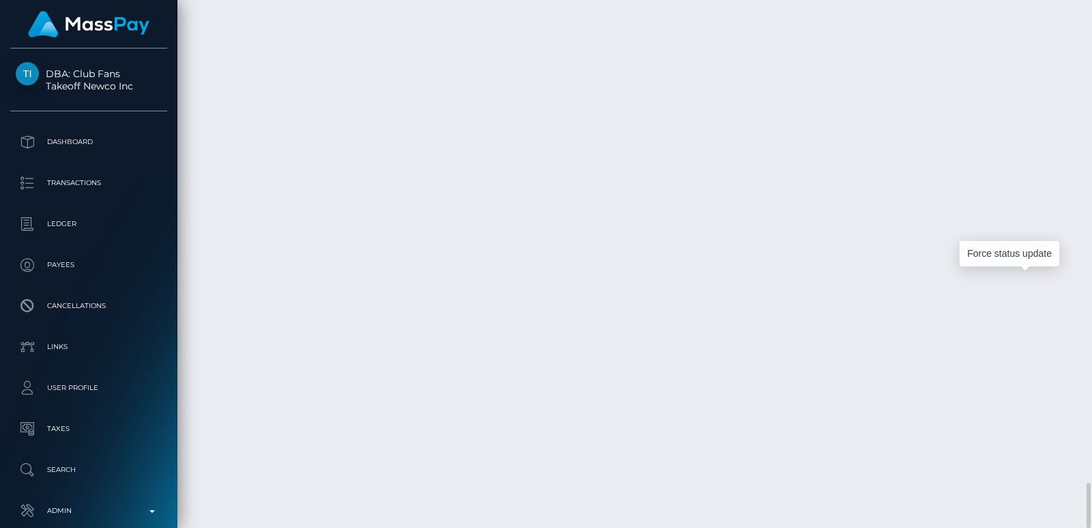
scroll to position [164, 277]
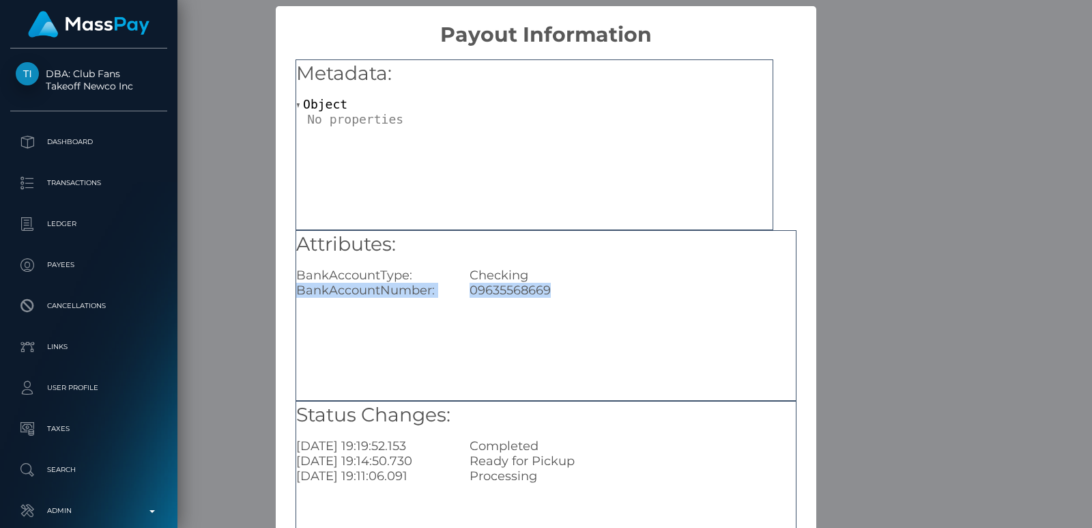
drag, startPoint x: 296, startPoint y: 283, endPoint x: 560, endPoint y: 293, distance: 265.0
click at [560, 293] on div "BankAccountNumber: 09635568669" at bounding box center [546, 290] width 520 height 15
copy div "BankAccountNumber: 09635568669"
click at [254, 259] on div "× Payout Information Metadata: Object Attributes: BankAccountType: Checking Ban…" at bounding box center [546, 264] width 1092 height 528
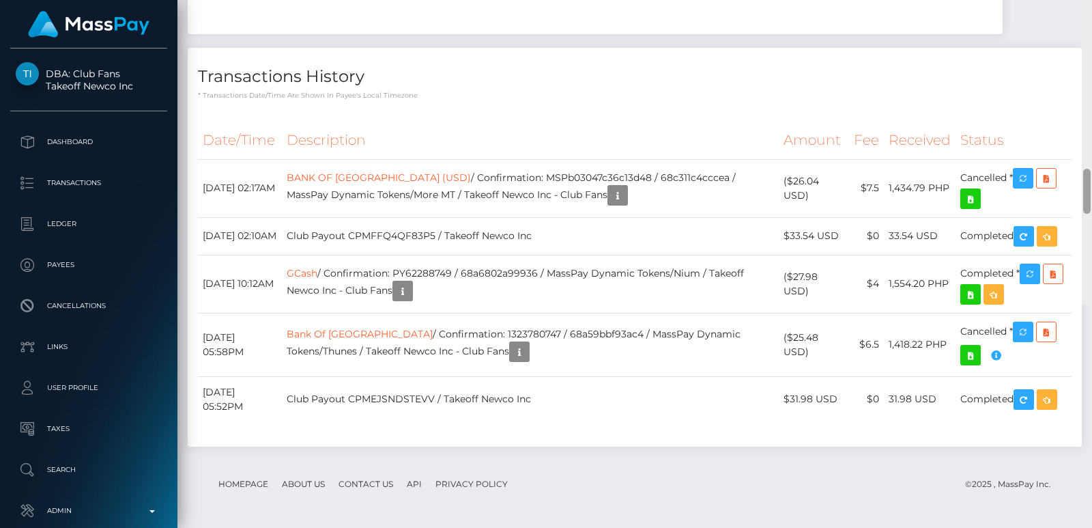
click at [1087, 40] on div at bounding box center [1087, 41] width 10 height 528
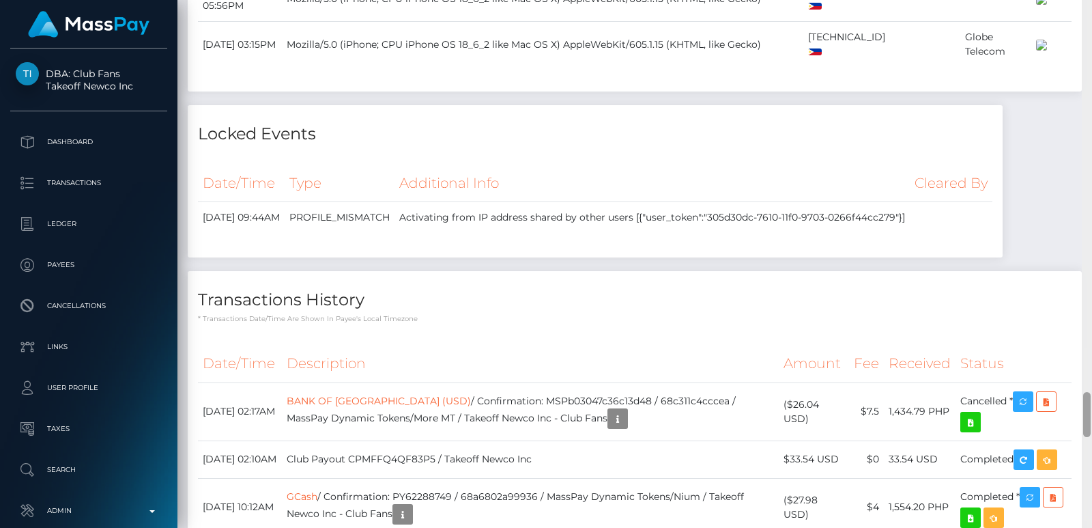
click at [1087, 40] on div at bounding box center [1087, 264] width 10 height 528
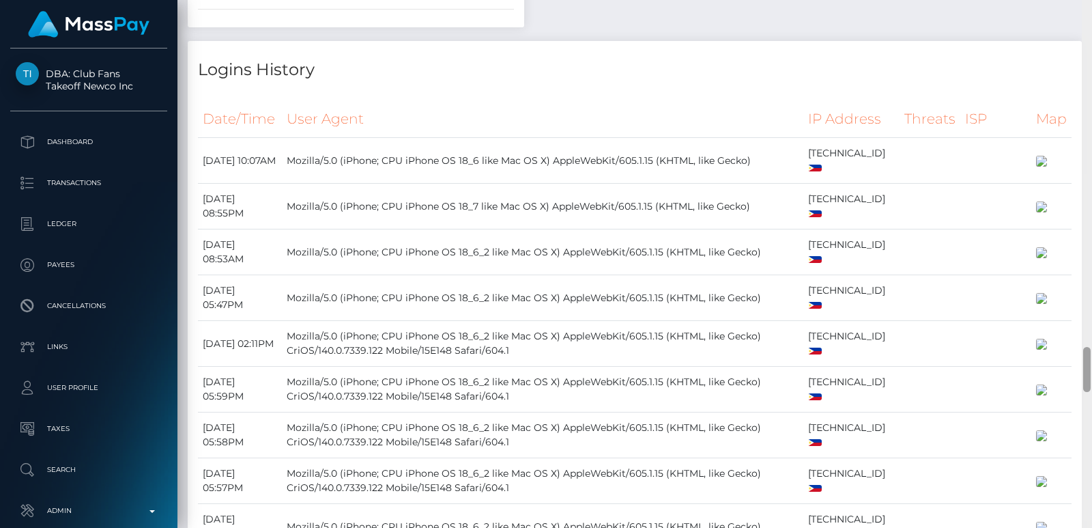
click at [1087, 40] on div at bounding box center [1087, 264] width 10 height 528
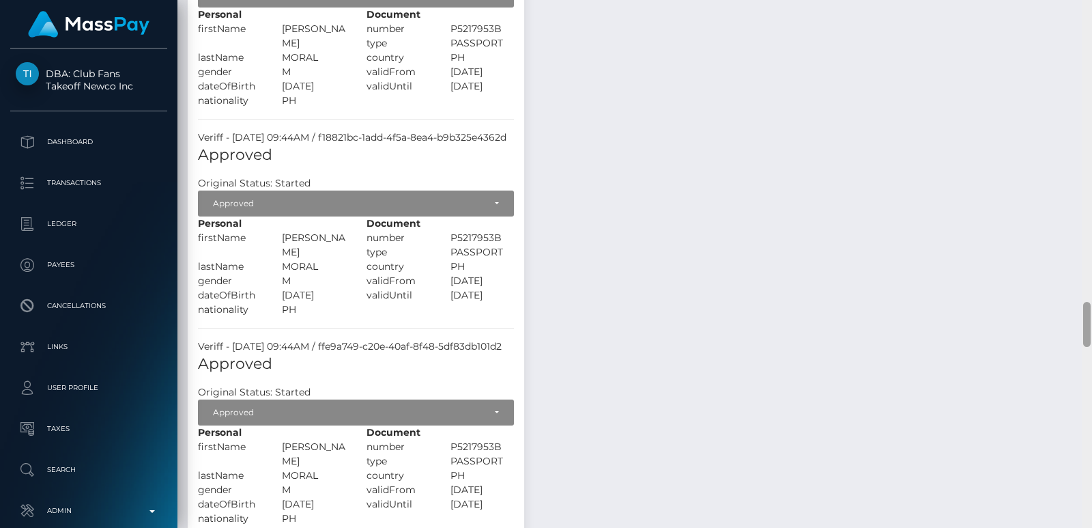
click at [1087, 40] on div at bounding box center [1087, 264] width 10 height 528
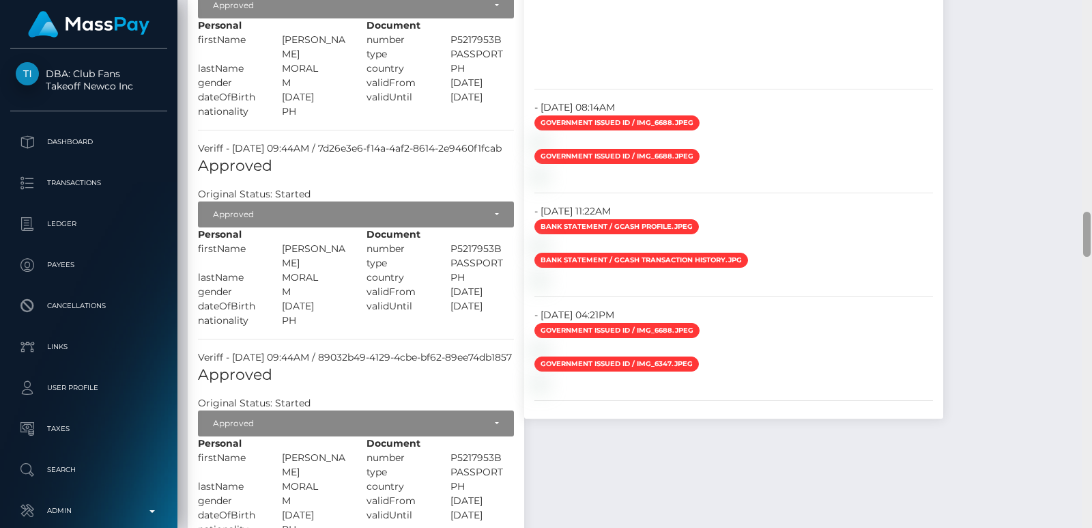
click at [1087, 40] on div at bounding box center [1087, 264] width 10 height 528
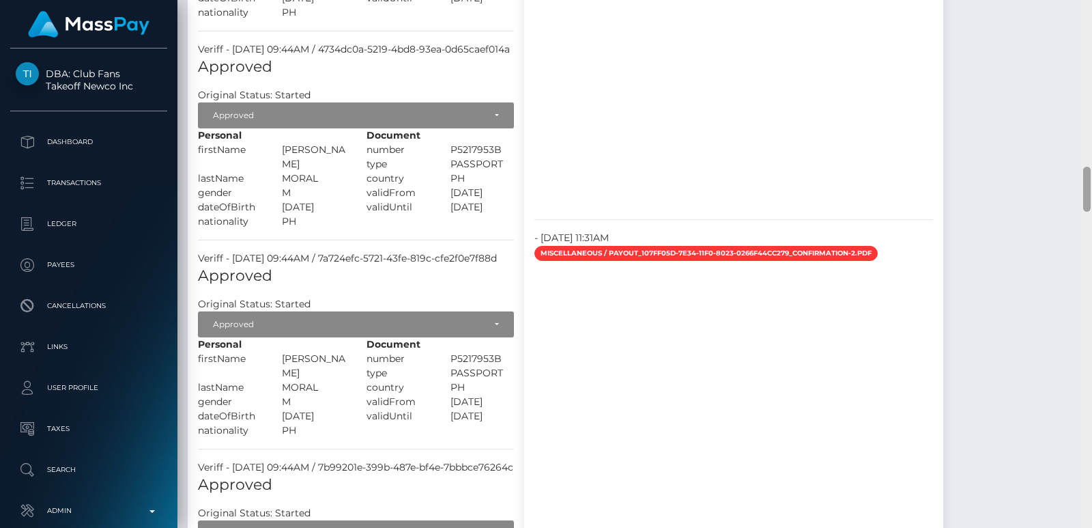
click at [1087, 40] on div at bounding box center [1087, 264] width 10 height 528
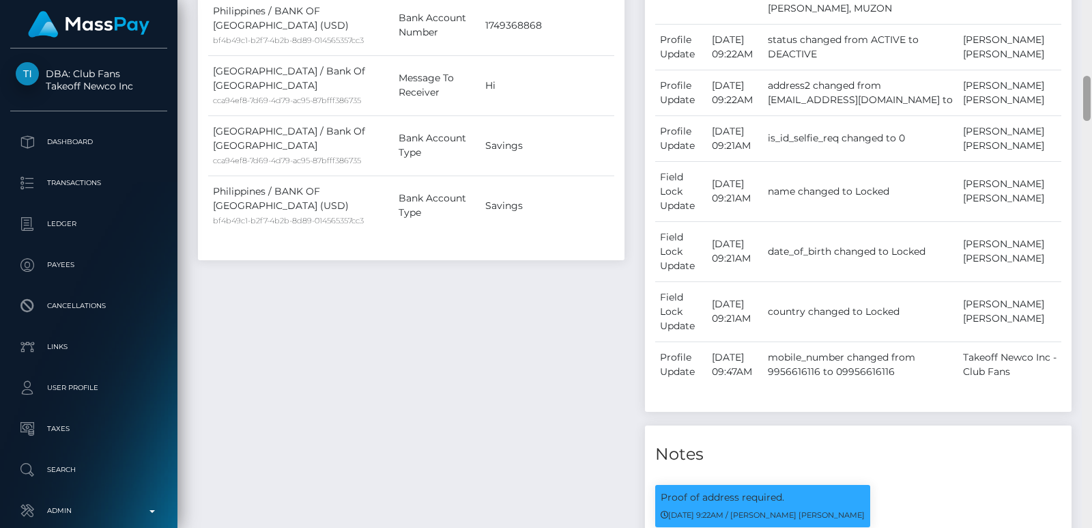
click at [1087, 40] on div at bounding box center [1087, 264] width 10 height 528
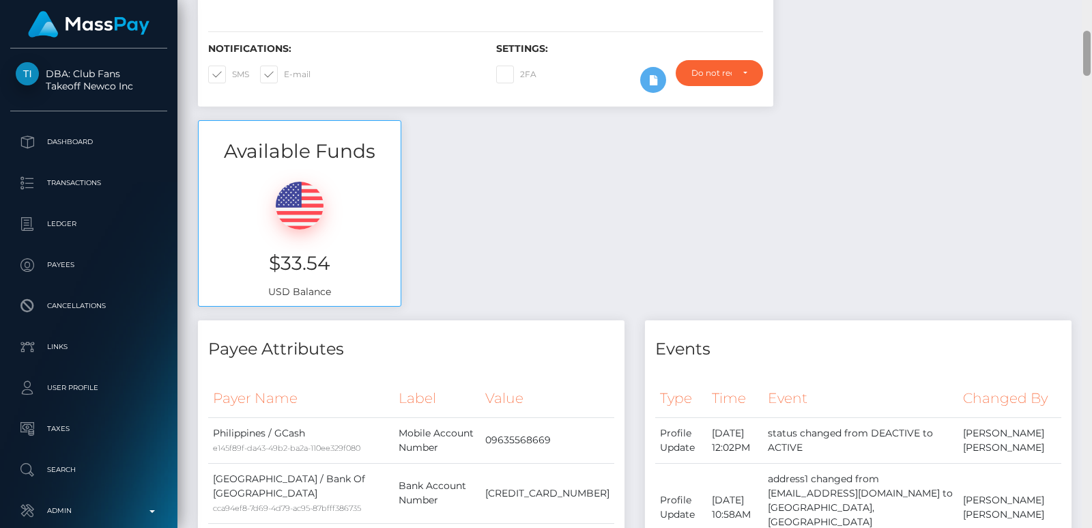
click at [1087, 40] on div at bounding box center [1087, 53] width 8 height 45
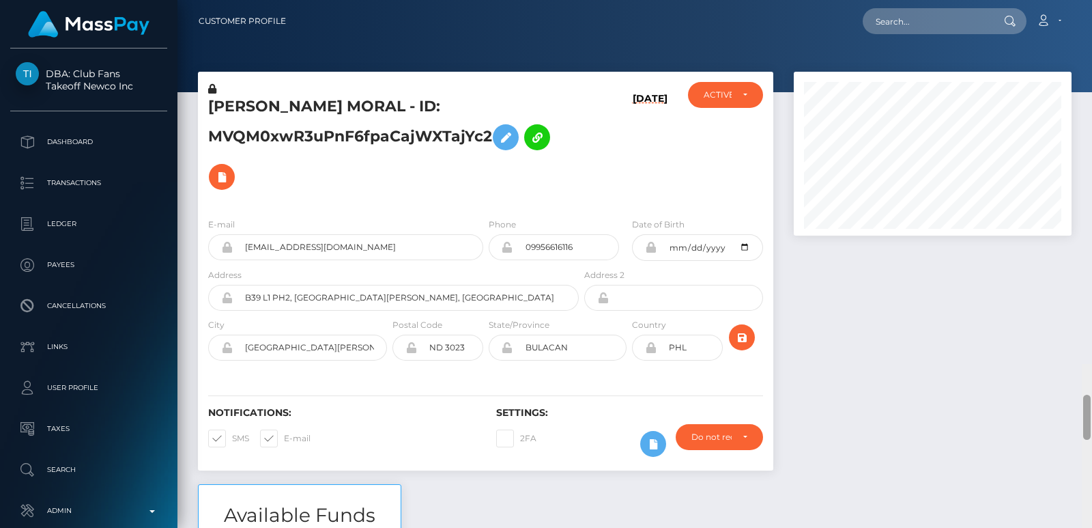
click at [1086, 16] on div "Customer Profile Loading... Loading..." at bounding box center [634, 264] width 915 height 528
click at [924, 22] on input "text" at bounding box center [927, 21] width 128 height 26
paste input "jacqueline2ako@gmail.com"
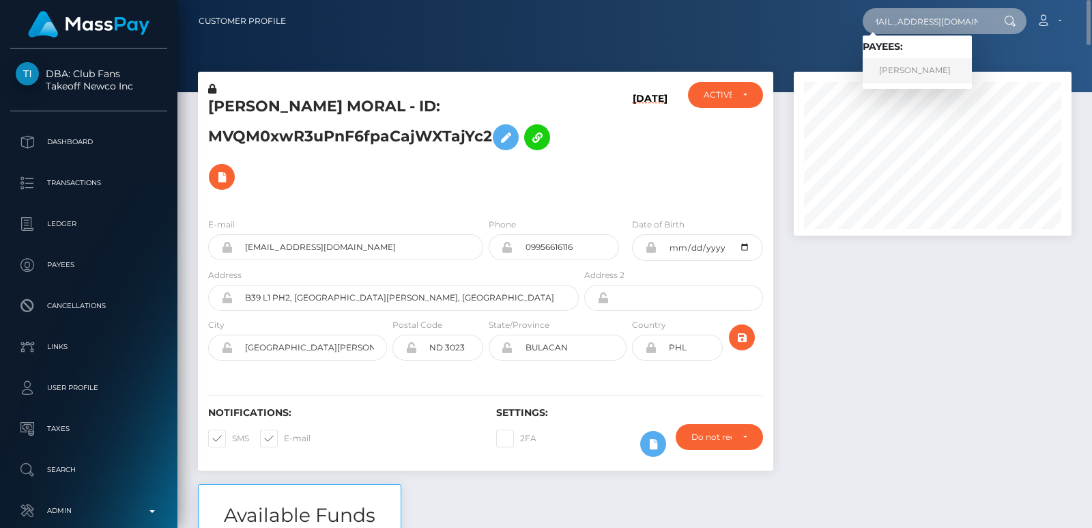
type input "jacqueline2ako@gmail.com"
click at [931, 64] on link "JACQUELINE-SUZANNE AKOKA EGVENDE" at bounding box center [917, 70] width 109 height 25
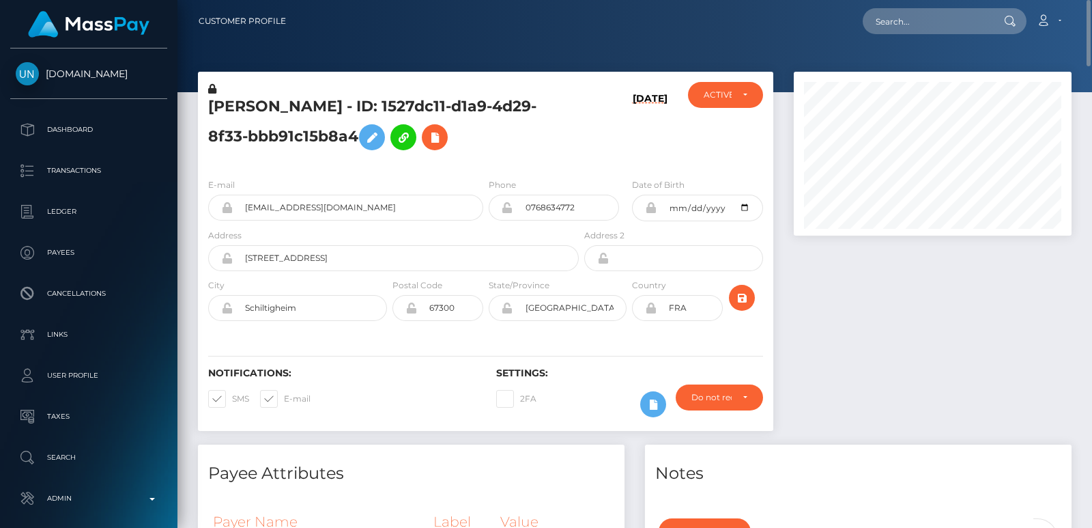
click at [262, 89] on div "[PERSON_NAME] - ID: 1527dc11-d1a9-4d29-8f33-bbb91c15b8a4" at bounding box center [390, 124] width 384 height 85
